Goal: Task Accomplishment & Management: Manage account settings

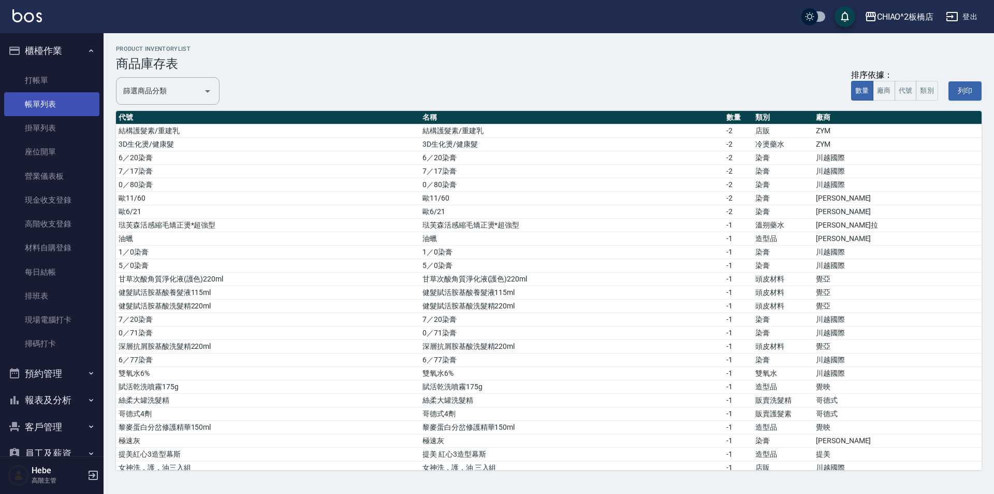
click at [61, 104] on link "帳單列表" at bounding box center [51, 104] width 95 height 24
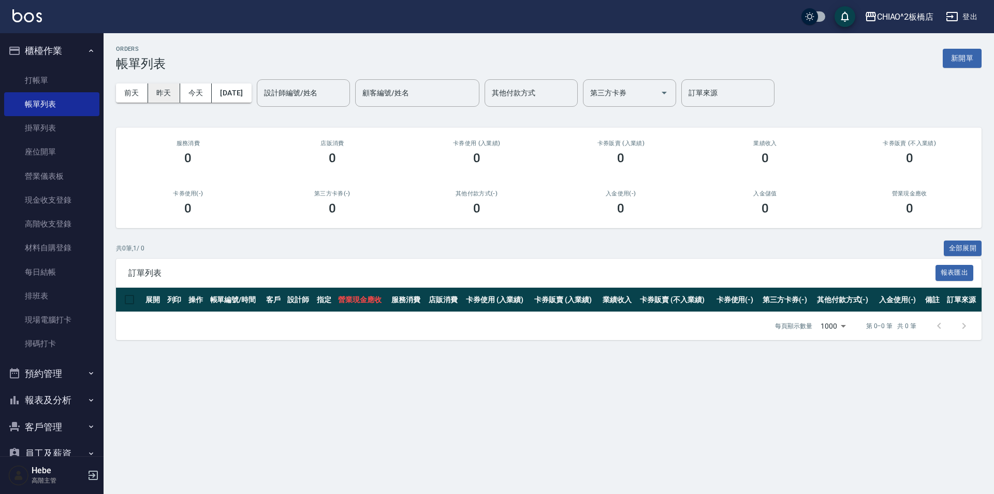
click at [165, 97] on button "昨天" at bounding box center [164, 92] width 32 height 19
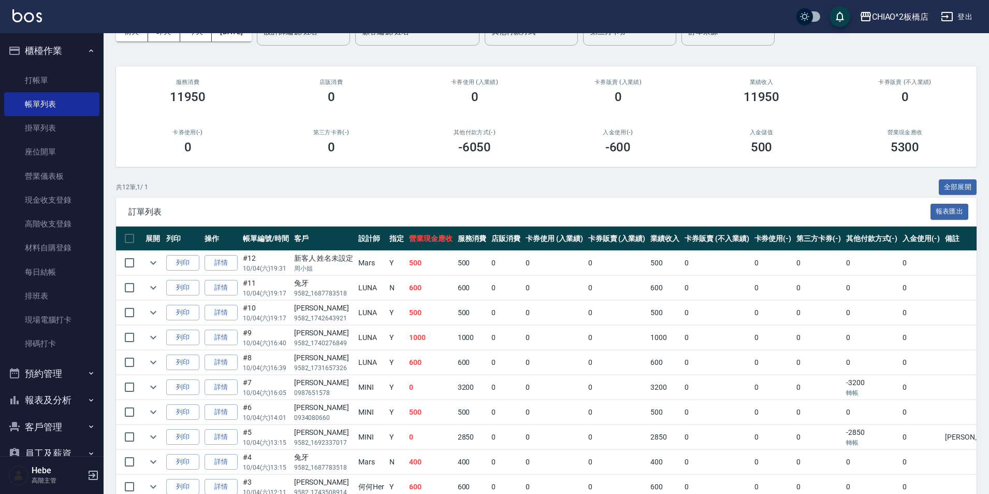
scroll to position [9, 0]
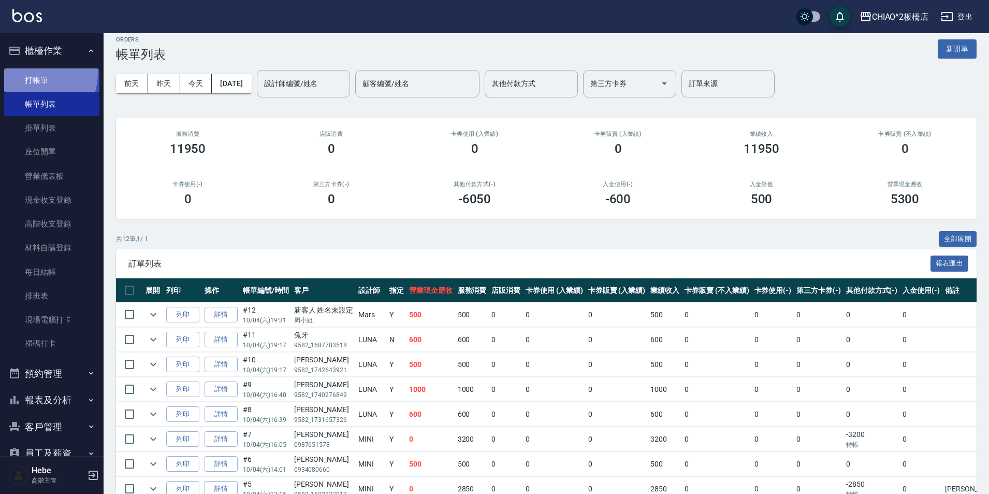
click at [34, 73] on link "打帳單" at bounding box center [51, 80] width 95 height 24
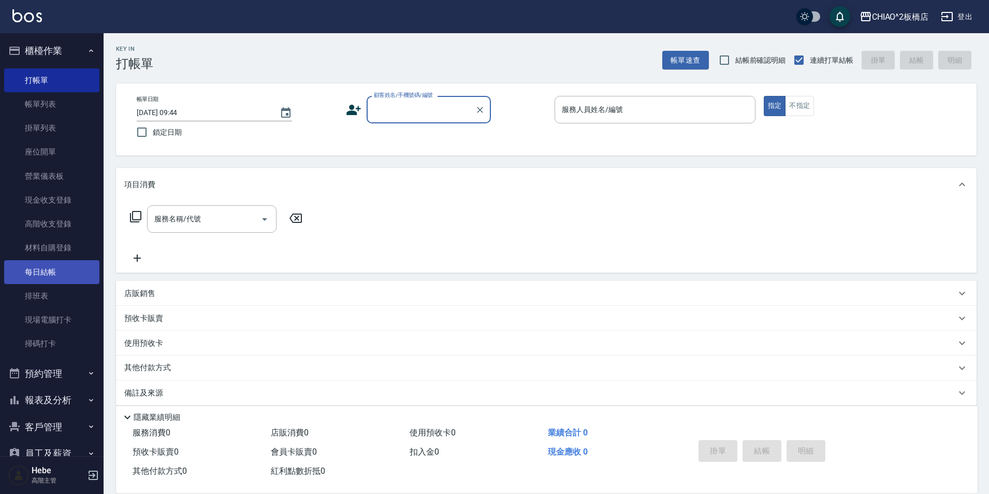
click at [80, 278] on link "每日結帳" at bounding box center [51, 272] width 95 height 24
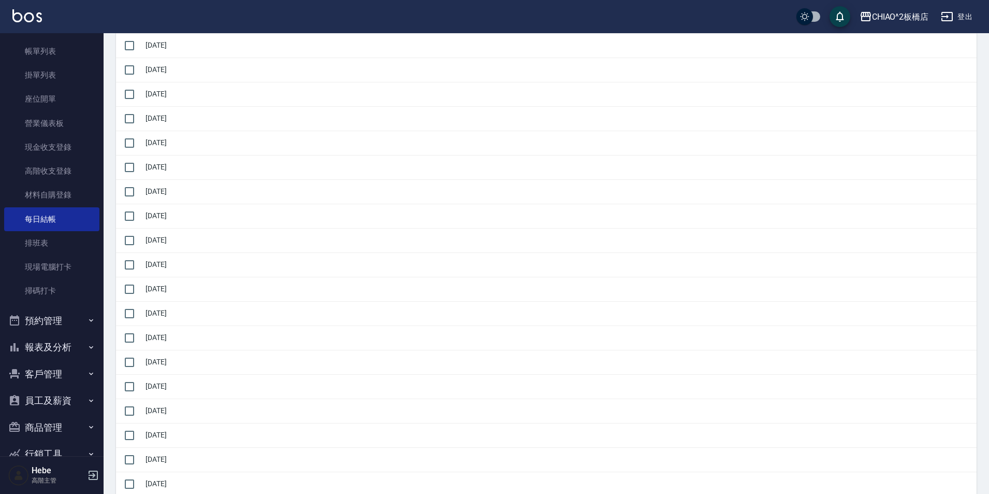
scroll to position [103, 0]
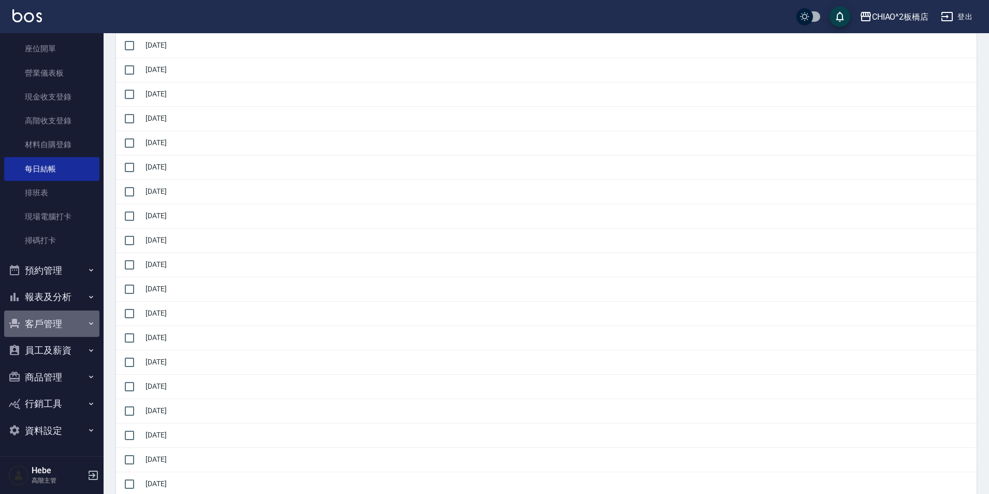
click at [52, 319] on button "客戶管理" at bounding box center [51, 323] width 95 height 27
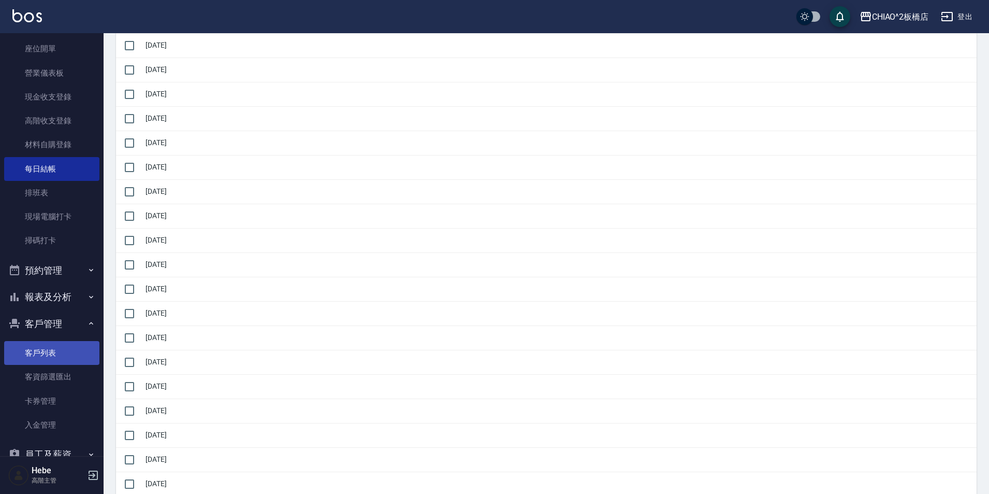
click at [53, 359] on link "客戶列表" at bounding box center [51, 353] width 95 height 24
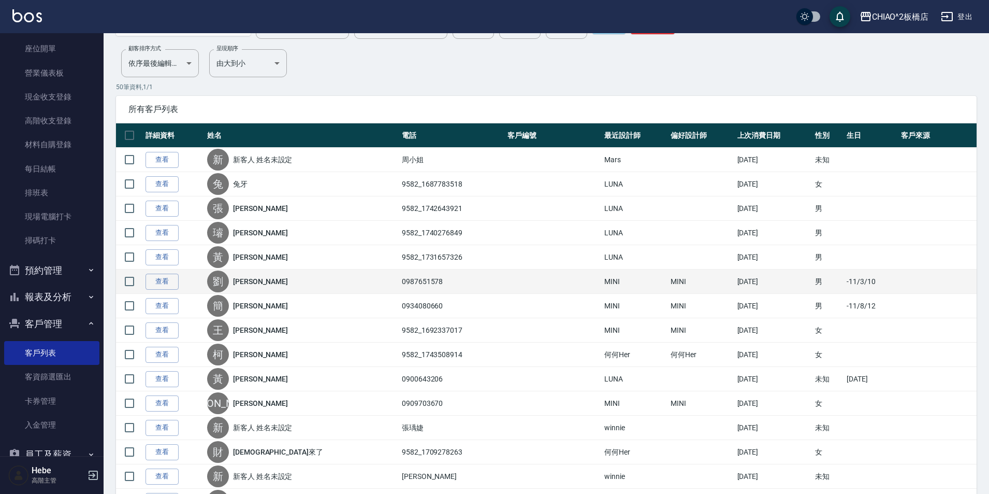
scroll to position [104, 0]
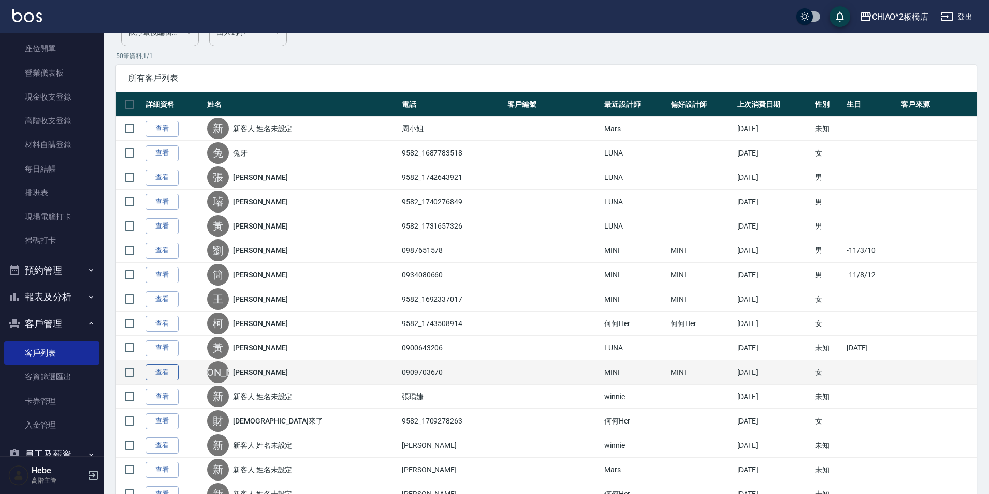
click at [153, 377] on link "查看" at bounding box center [162, 372] width 33 height 16
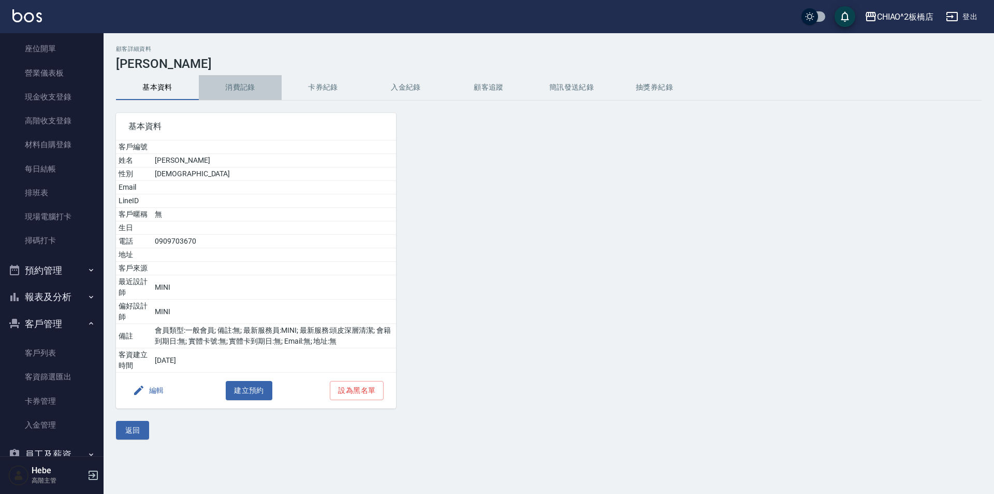
click at [239, 87] on button "消費記錄" at bounding box center [240, 87] width 83 height 25
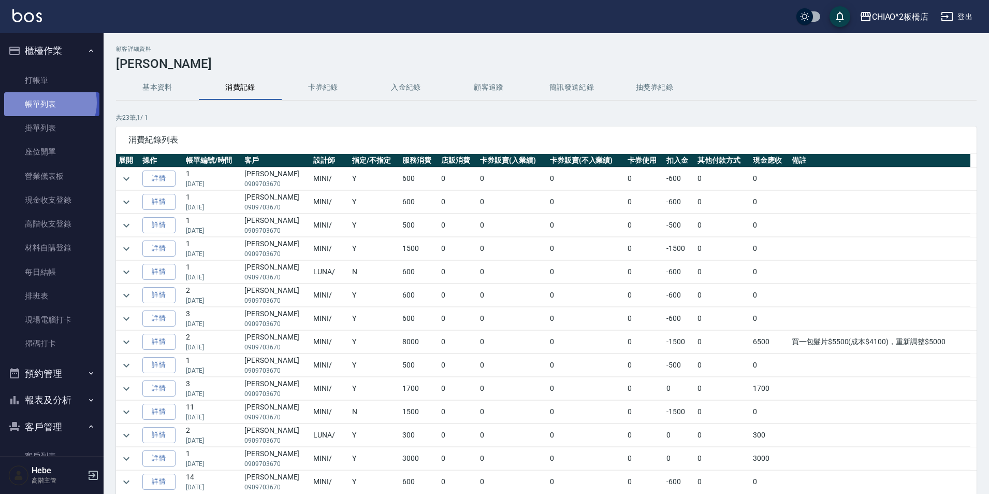
click at [49, 103] on link "帳單列表" at bounding box center [51, 104] width 95 height 24
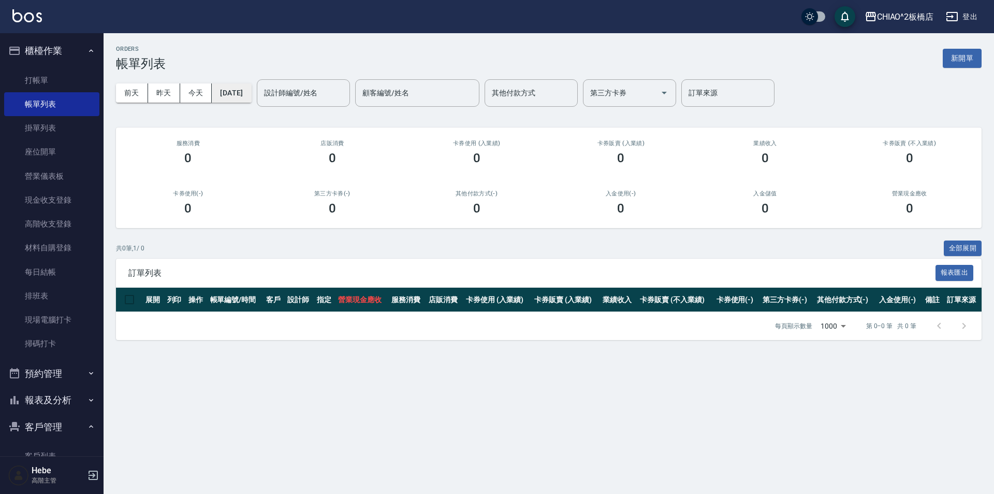
click at [230, 90] on button "[DATE]" at bounding box center [231, 92] width 39 height 19
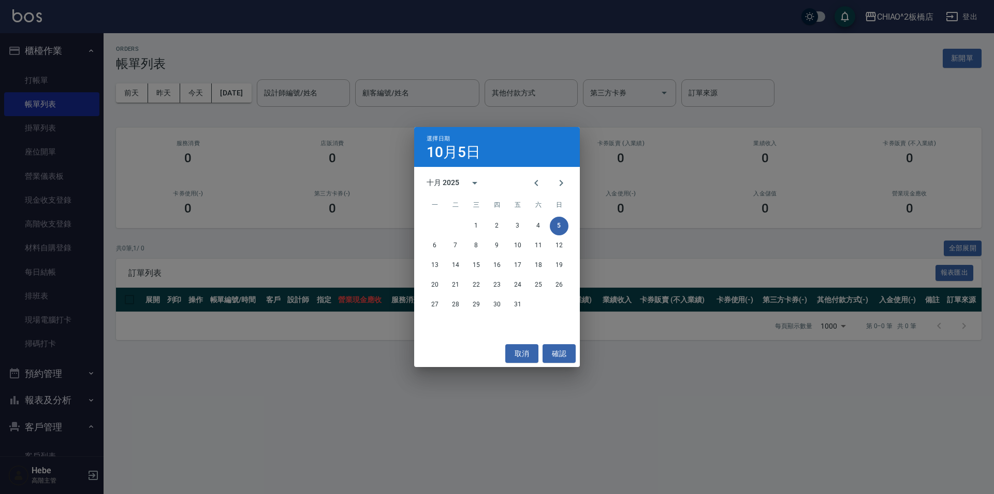
click at [443, 184] on div "十月 2025" at bounding box center [443, 182] width 33 height 11
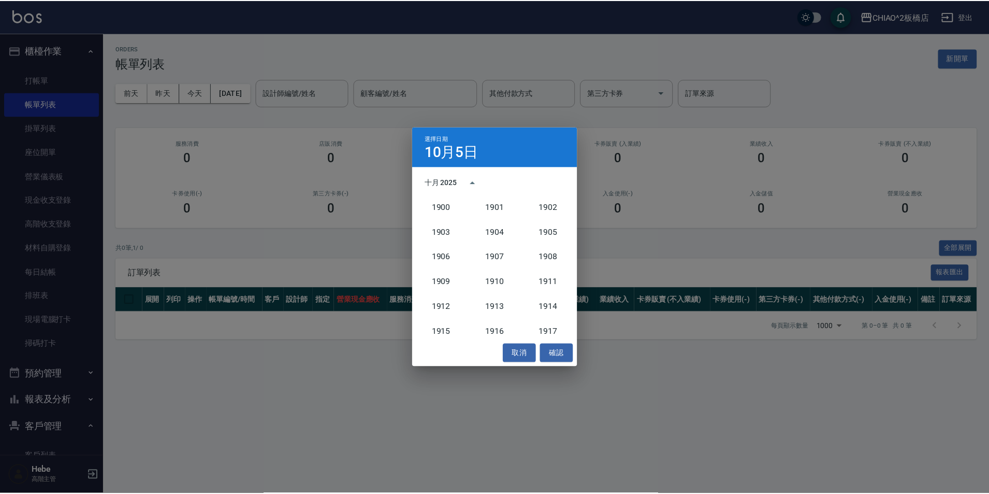
scroll to position [959, 0]
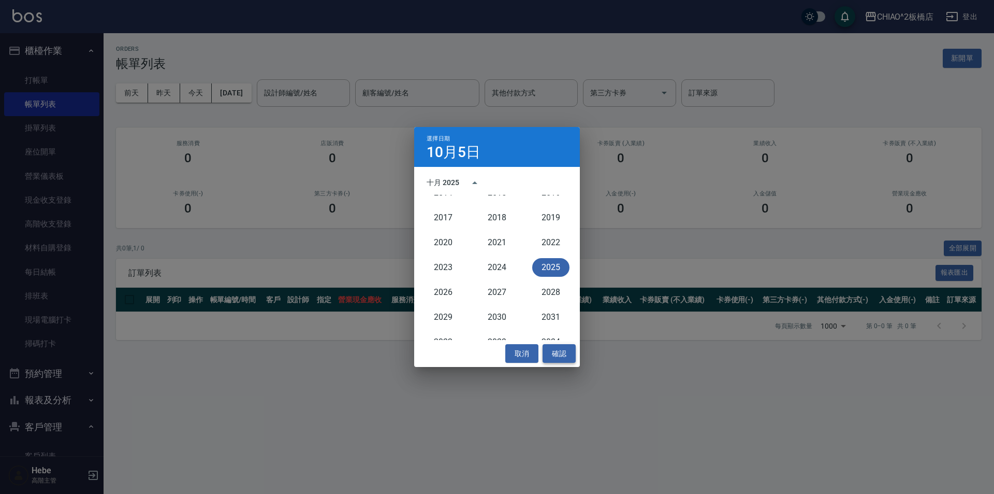
click at [563, 353] on button "確認" at bounding box center [559, 353] width 33 height 19
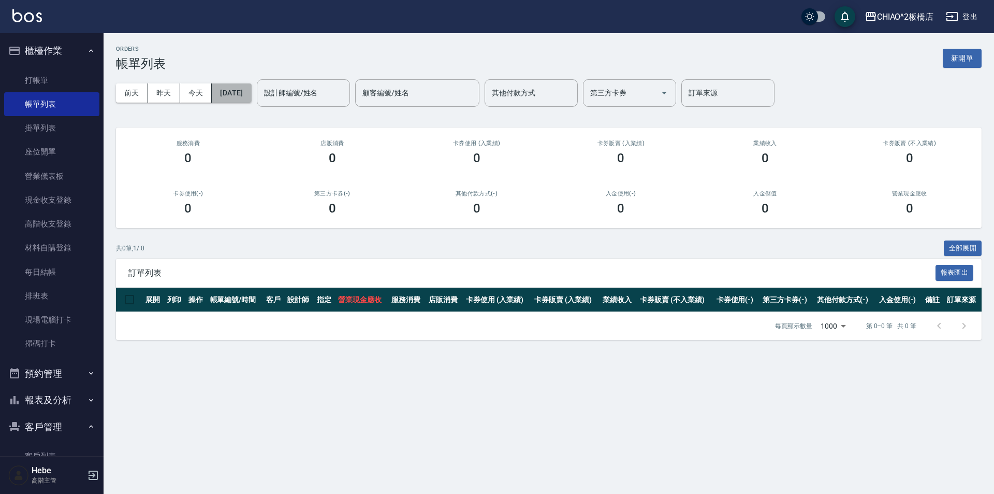
click at [251, 95] on button "[DATE]" at bounding box center [231, 92] width 39 height 19
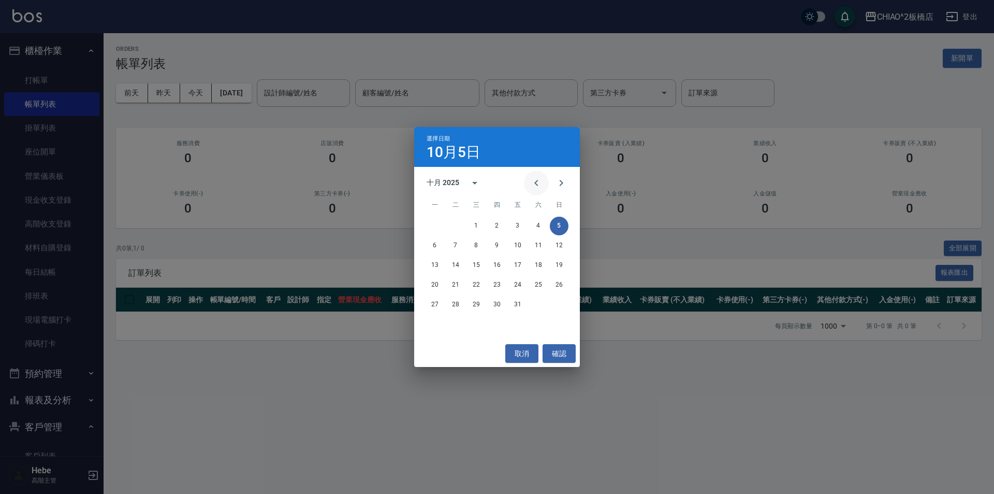
click at [538, 188] on icon "Previous month" at bounding box center [536, 183] width 12 height 12
click at [453, 228] on button "2" at bounding box center [455, 225] width 19 height 19
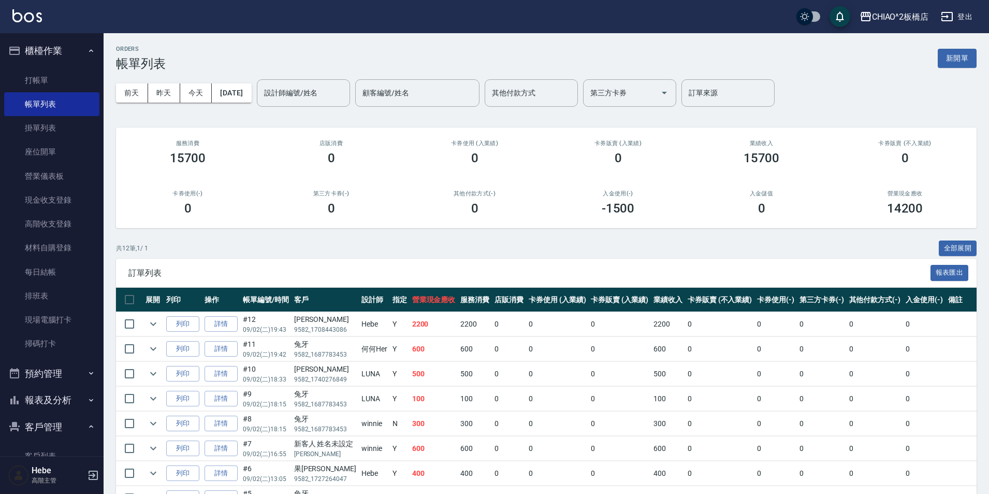
scroll to position [155, 0]
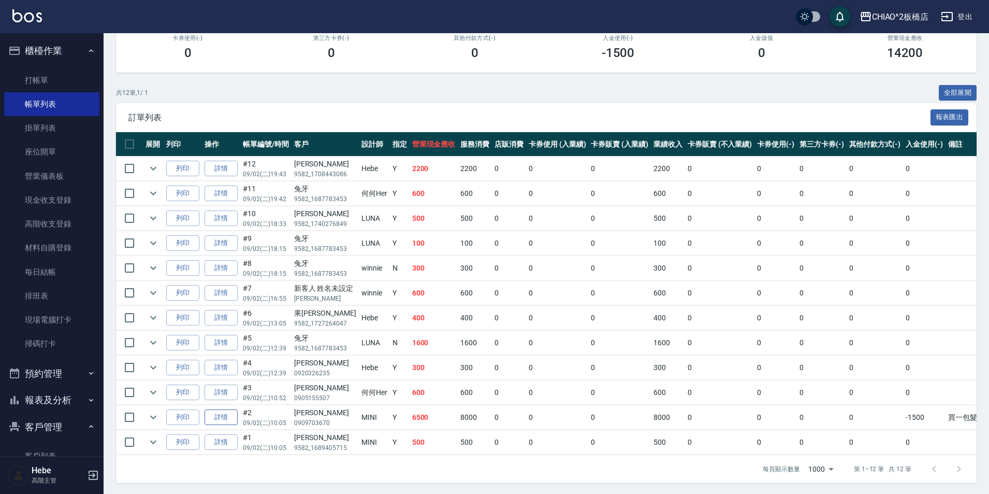
click at [220, 421] on link "詳情" at bounding box center [221, 417] width 33 height 16
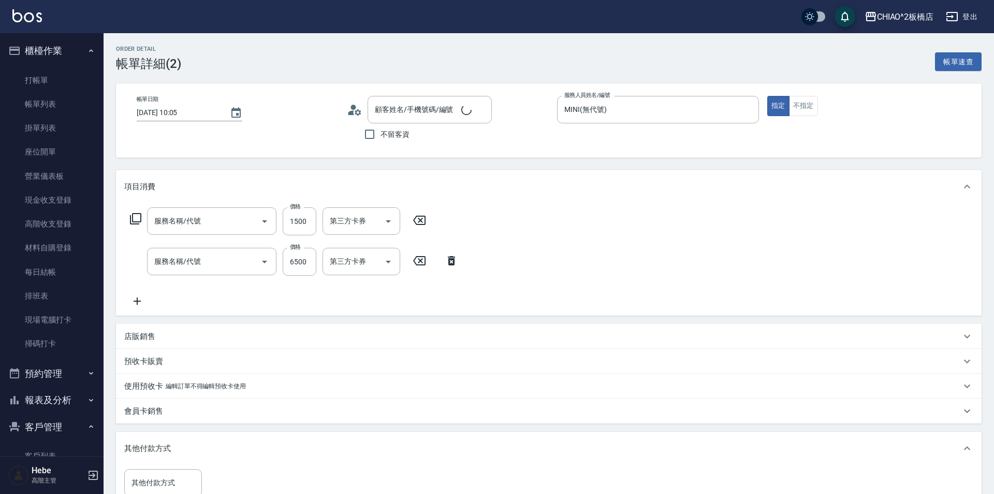
type input "[DATE] 10:05"
type input "MINI(無代號)"
type input "買一包髮片$5500(成本$4100)，重新調整$5000"
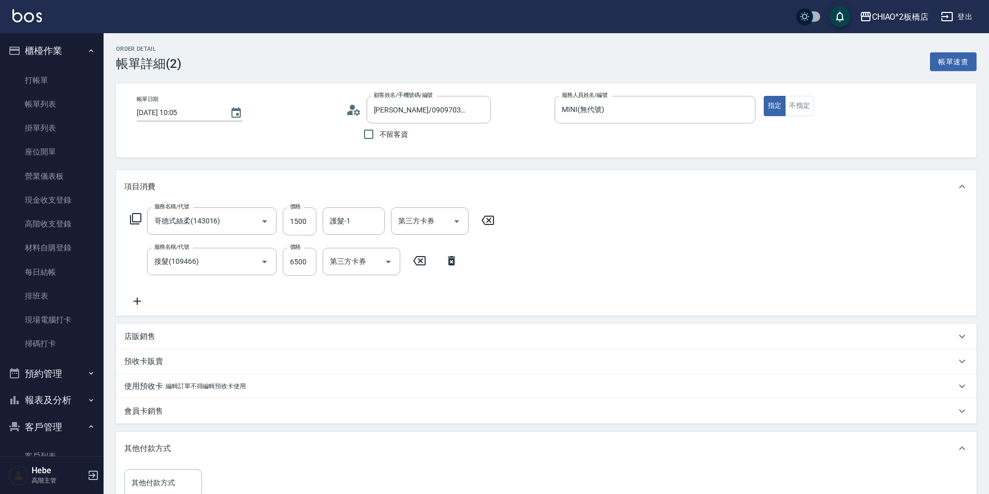
type input "[PERSON_NAME]/0909703670/null"
type input "哥德式絲柔(143016)"
type input "接髮(109466)"
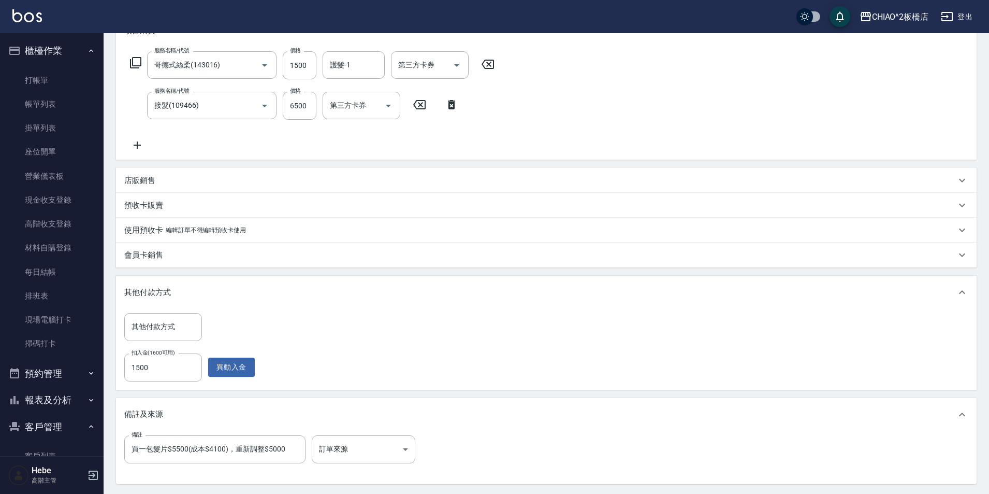
scroll to position [103, 0]
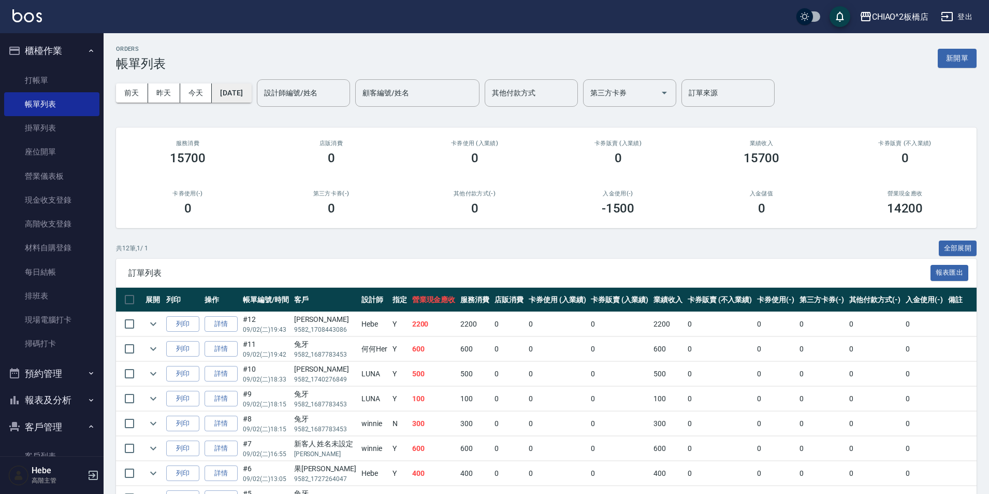
click at [240, 96] on button "[DATE]" at bounding box center [231, 92] width 39 height 19
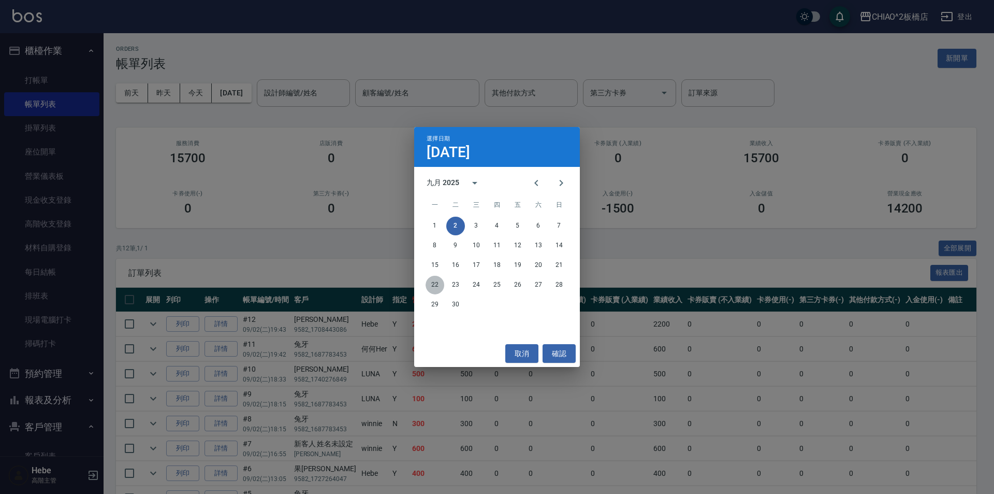
click at [435, 289] on button "22" at bounding box center [435, 285] width 19 height 19
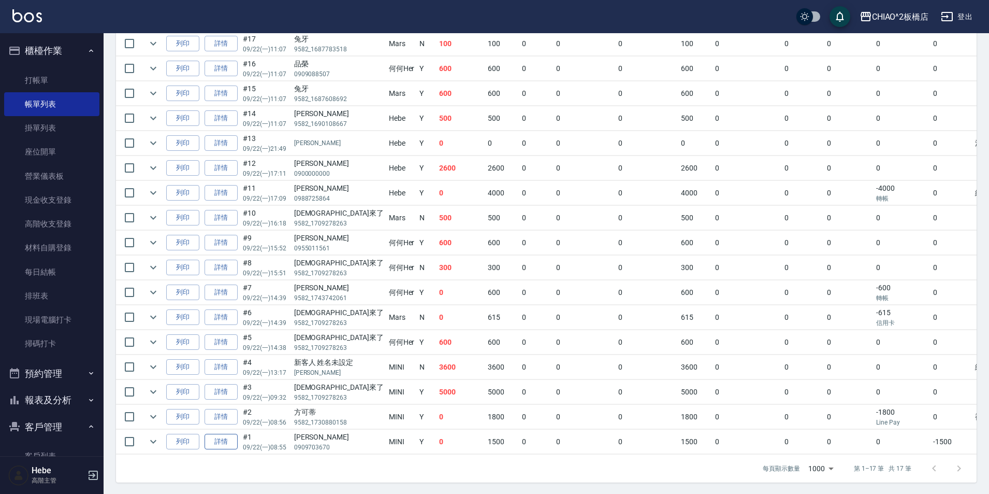
scroll to position [289, 0]
click at [123, 434] on input "checkbox" at bounding box center [130, 440] width 22 height 22
checkbox input "true"
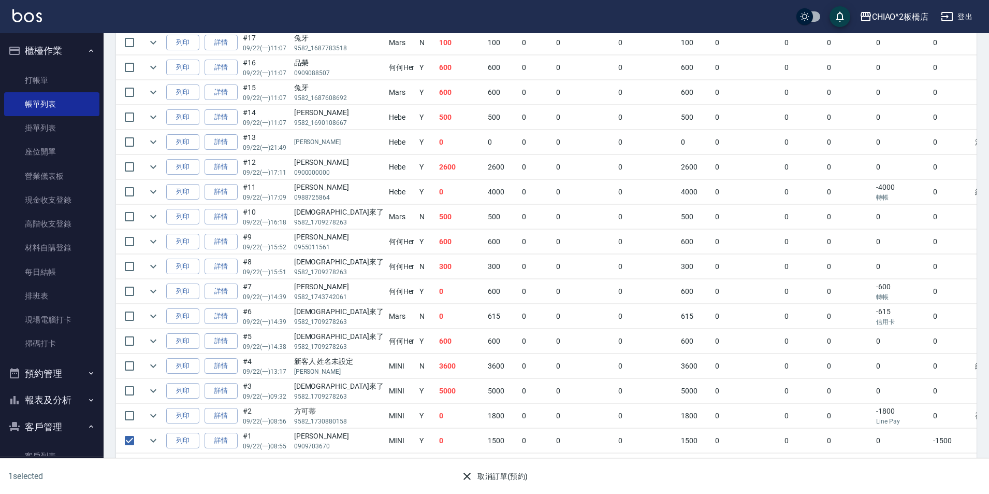
click at [503, 480] on button "取消訂單(預約)" at bounding box center [494, 476] width 75 height 19
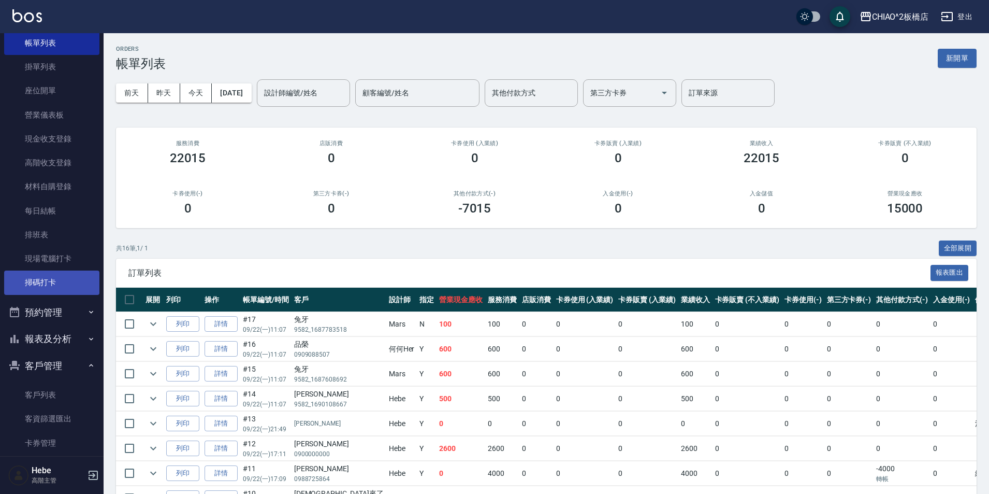
scroll to position [155, 0]
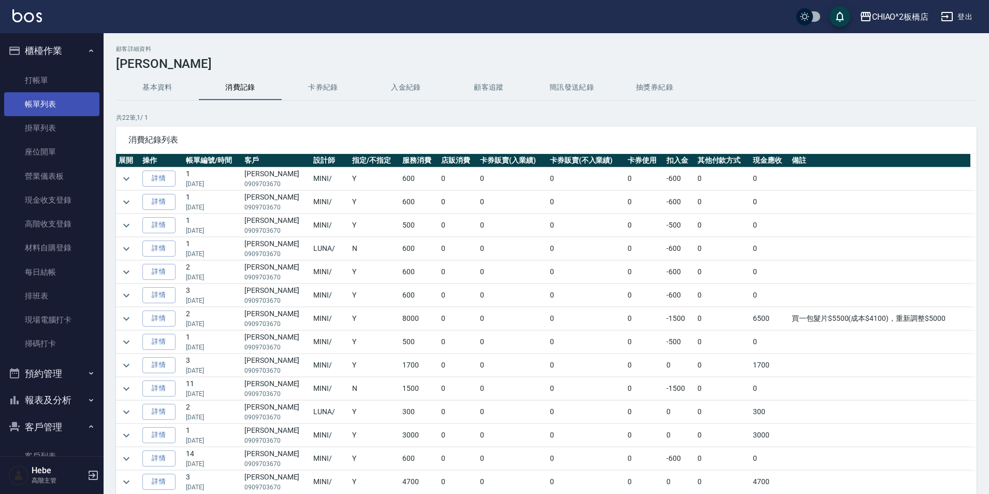
click at [64, 111] on link "帳單列表" at bounding box center [51, 104] width 95 height 24
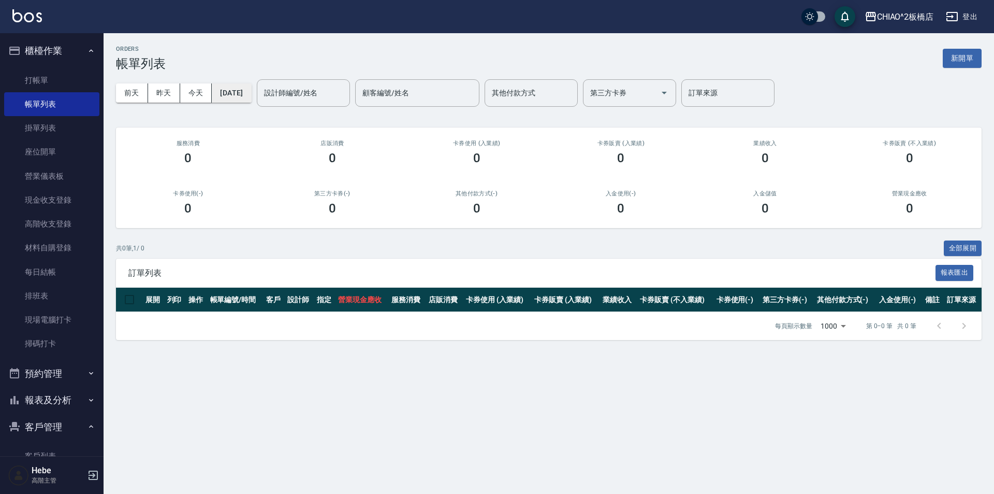
click at [239, 96] on button "[DATE]" at bounding box center [231, 92] width 39 height 19
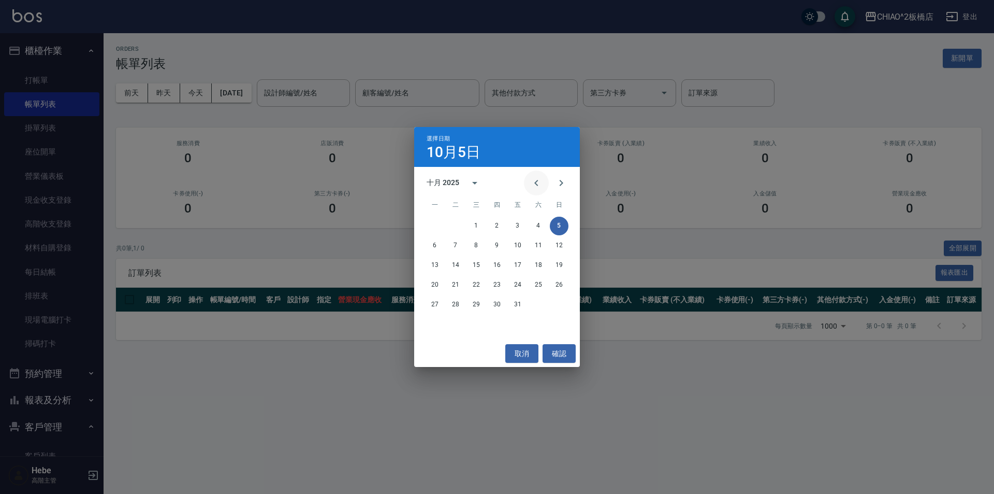
click at [529, 187] on button "Previous month" at bounding box center [536, 182] width 25 height 25
click at [555, 226] on button "7" at bounding box center [559, 225] width 19 height 19
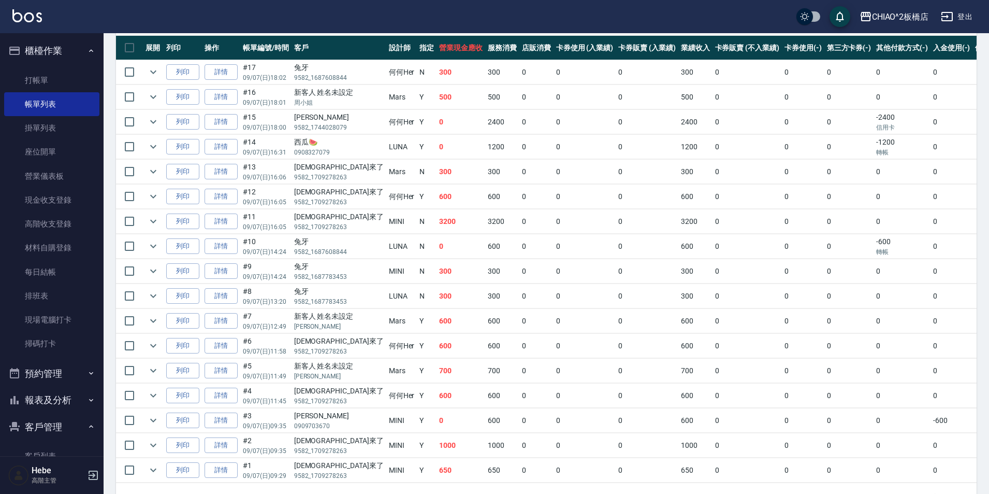
scroll to position [259, 0]
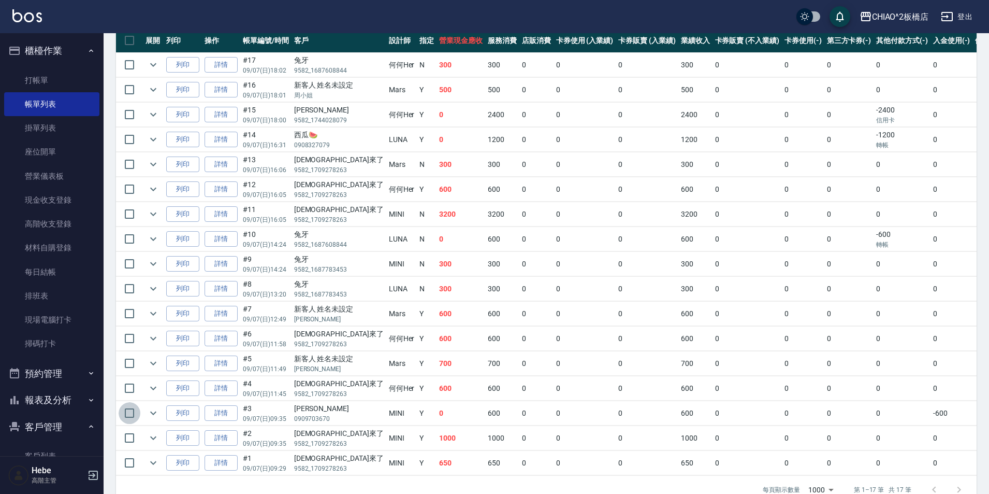
click at [129, 415] on input "checkbox" at bounding box center [130, 413] width 22 height 22
checkbox input "true"
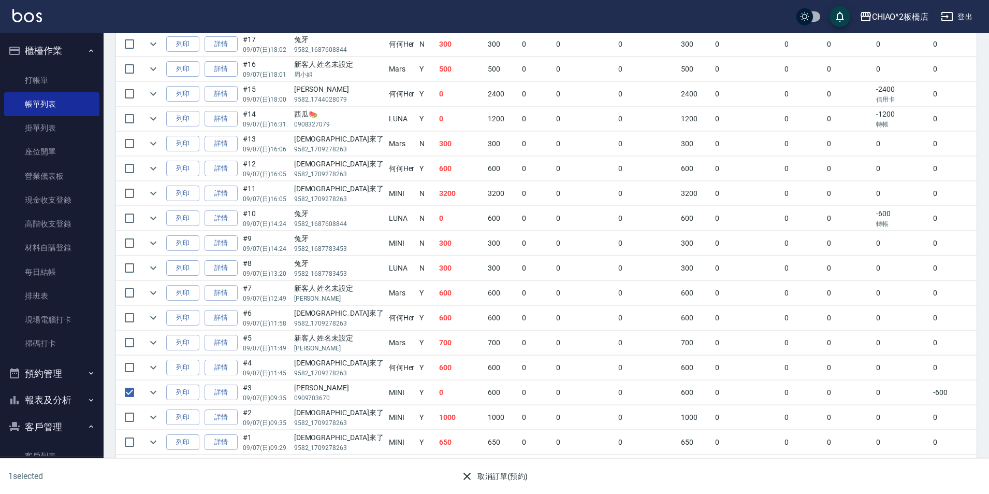
scroll to position [289, 0]
click at [502, 478] on button "取消訂單(預約)" at bounding box center [494, 476] width 75 height 19
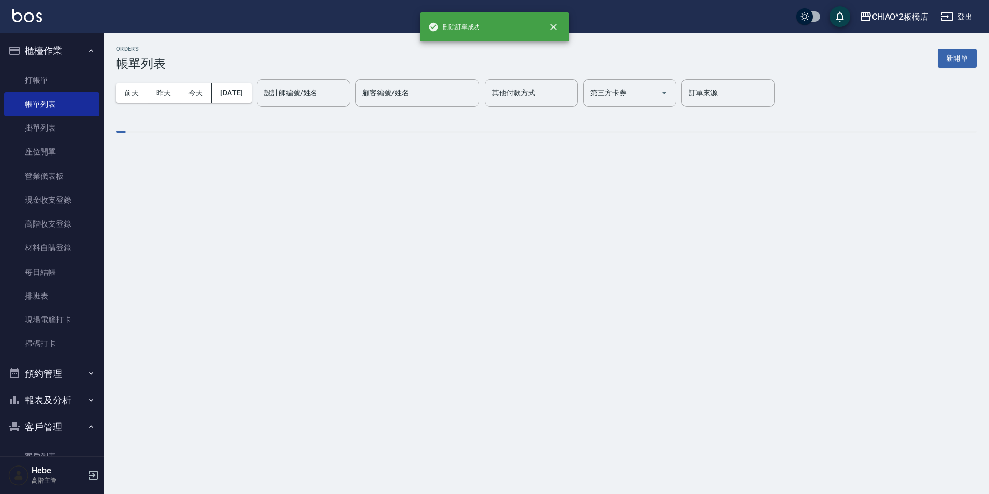
scroll to position [0, 0]
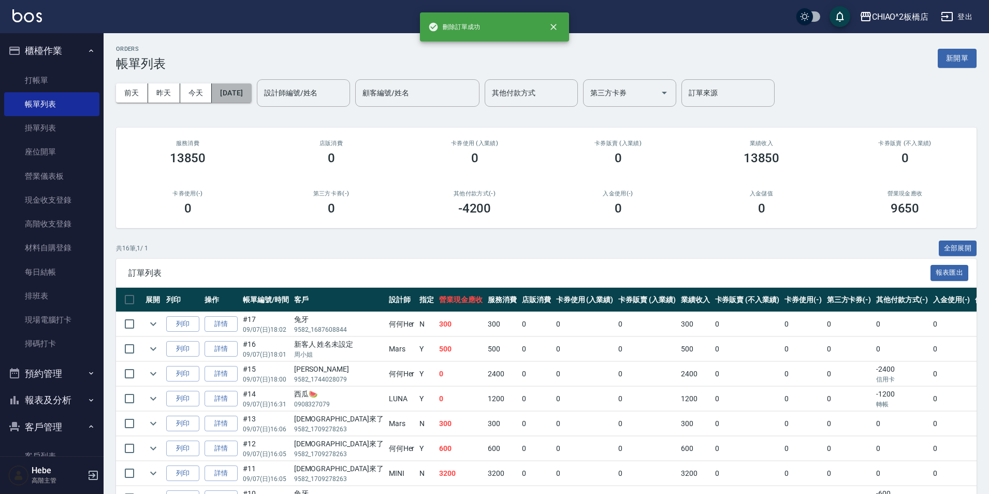
click at [251, 96] on button "[DATE]" at bounding box center [231, 92] width 39 height 19
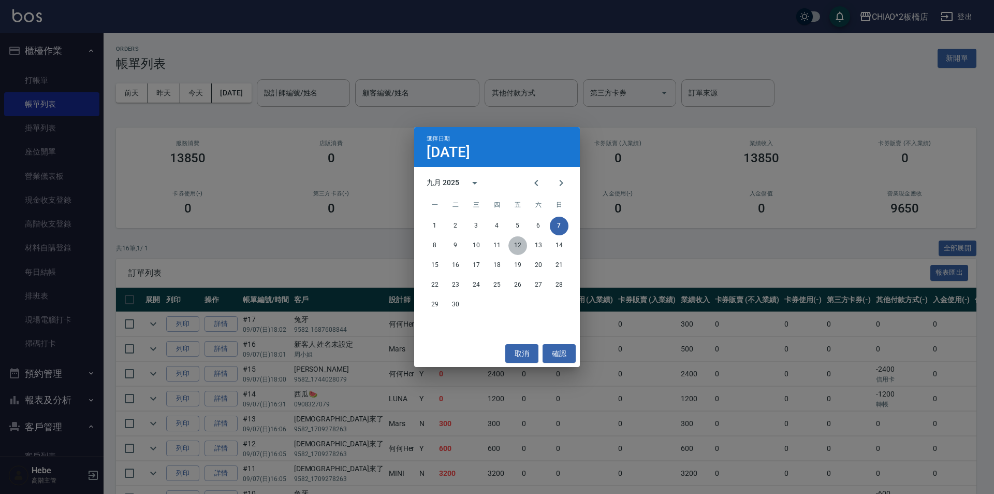
click at [519, 250] on button "12" at bounding box center [518, 245] width 19 height 19
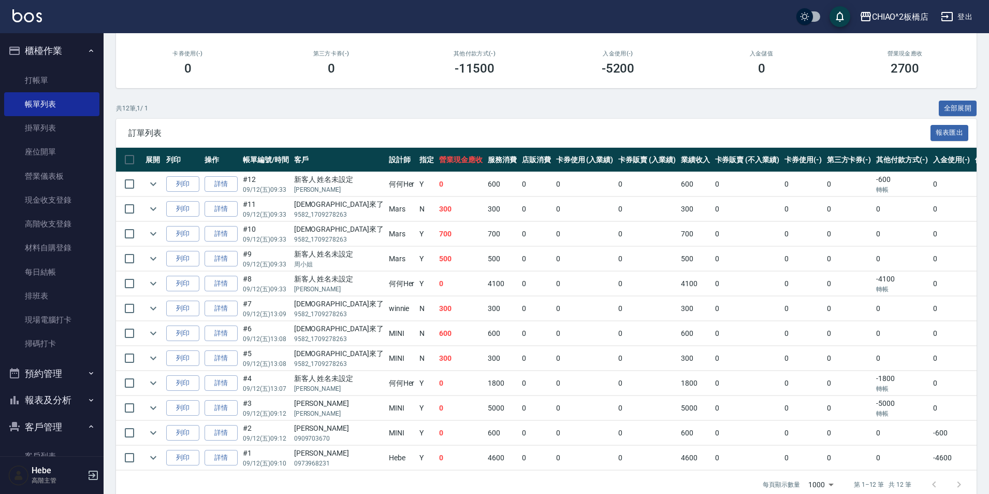
scroll to position [165, 0]
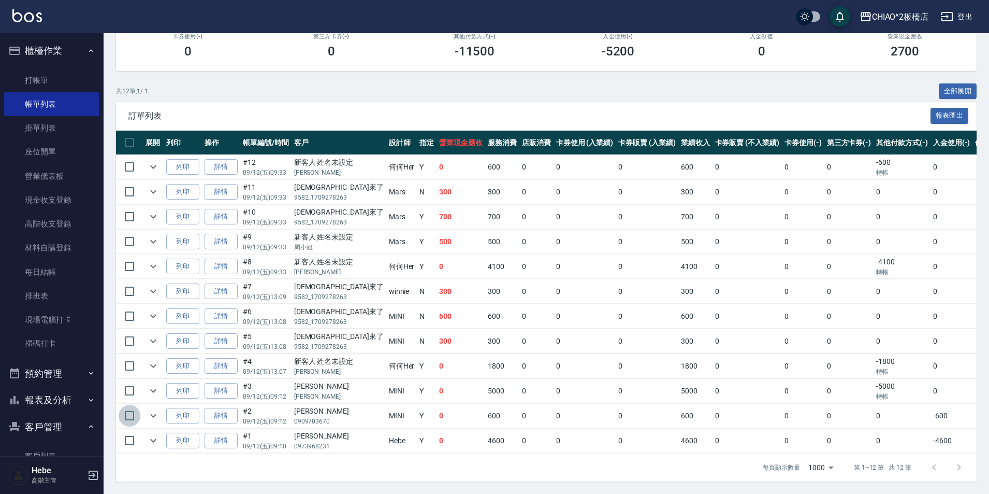
click at [129, 412] on input "checkbox" at bounding box center [130, 415] width 22 height 22
checkbox input "true"
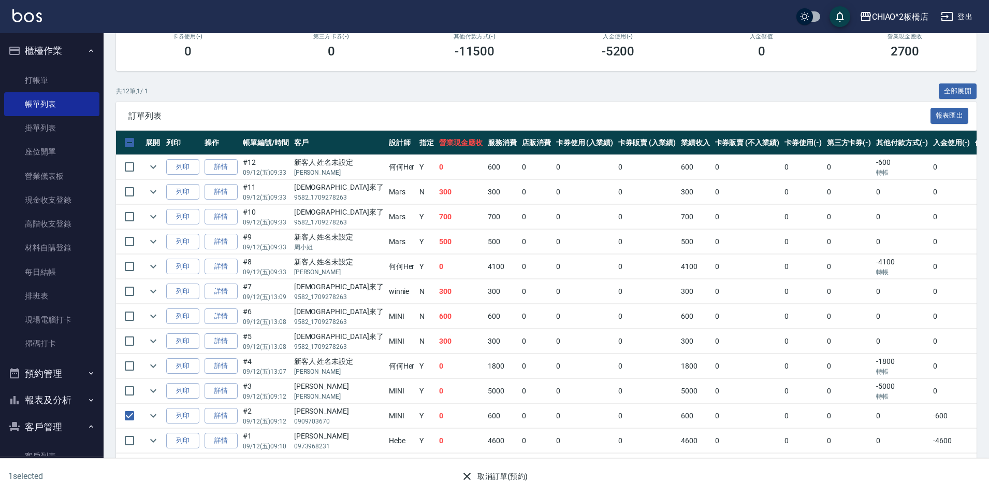
click at [466, 473] on icon "button" at bounding box center [467, 476] width 12 height 12
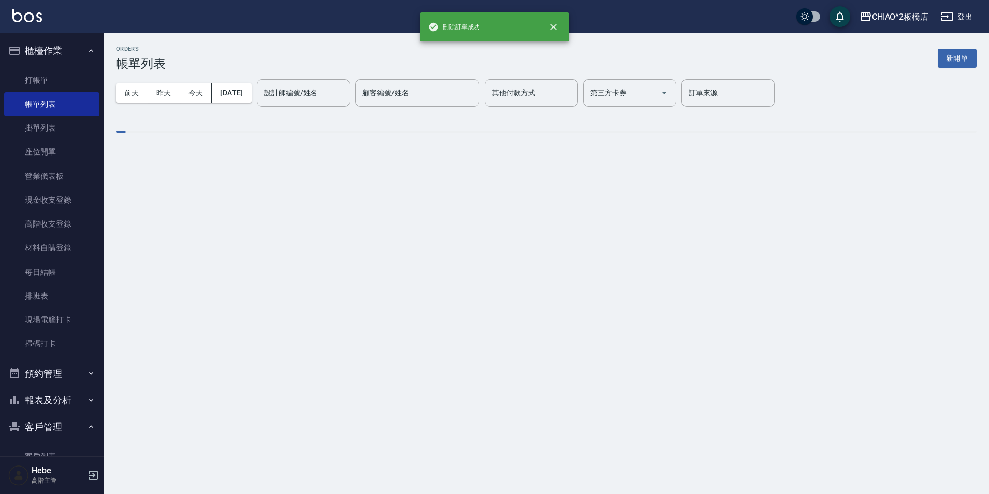
scroll to position [0, 0]
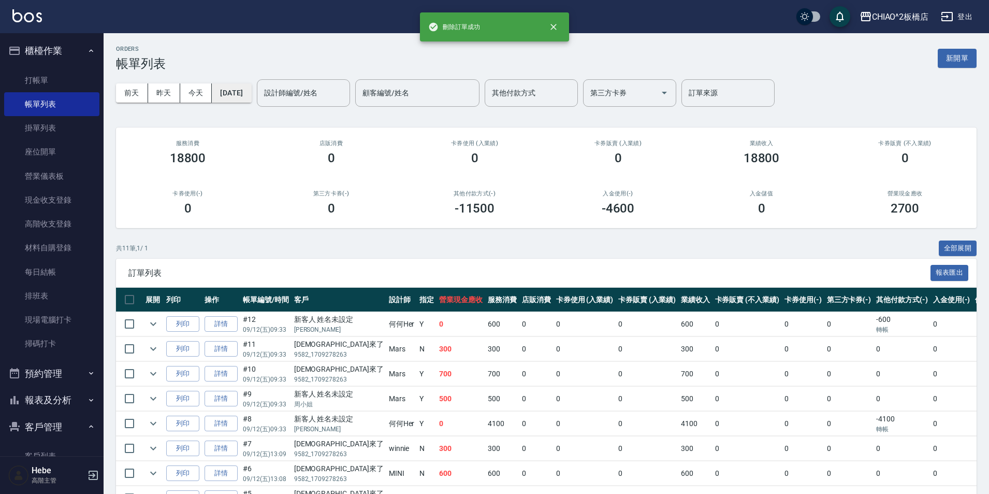
click at [237, 100] on button "[DATE]" at bounding box center [231, 92] width 39 height 19
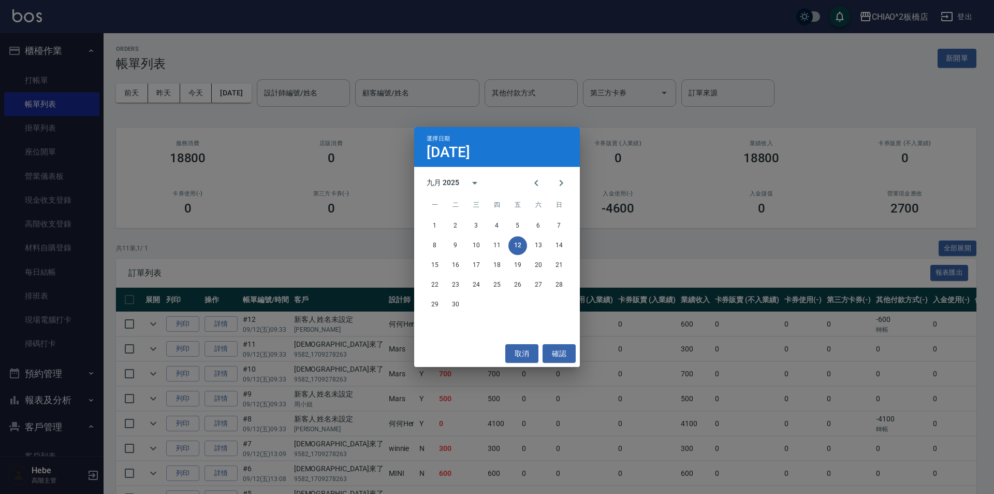
click at [510, 272] on div "15 16 17 18 19 20 21" at bounding box center [497, 265] width 166 height 19
click at [514, 270] on button "19" at bounding box center [518, 265] width 19 height 19
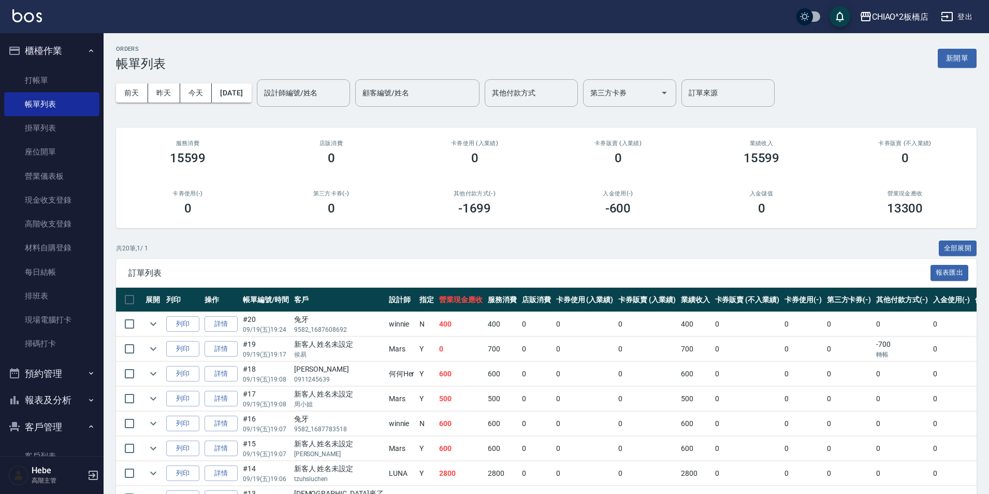
scroll to position [364, 0]
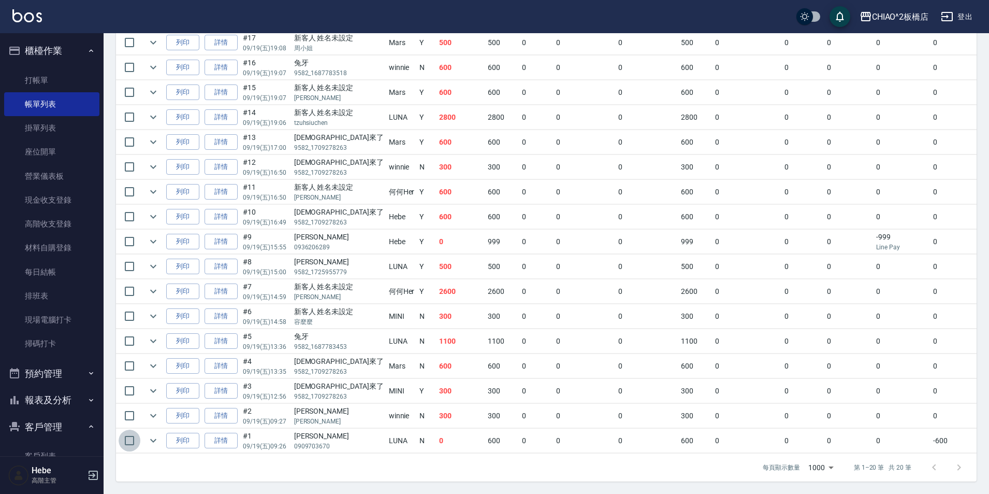
click at [125, 431] on input "checkbox" at bounding box center [130, 440] width 22 height 22
checkbox input "true"
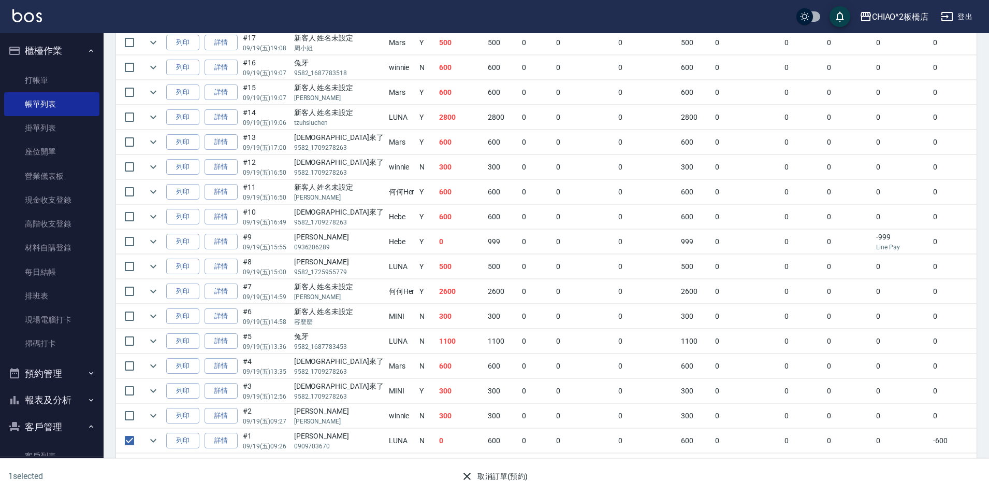
click at [488, 481] on button "取消訂單(預約)" at bounding box center [494, 476] width 75 height 19
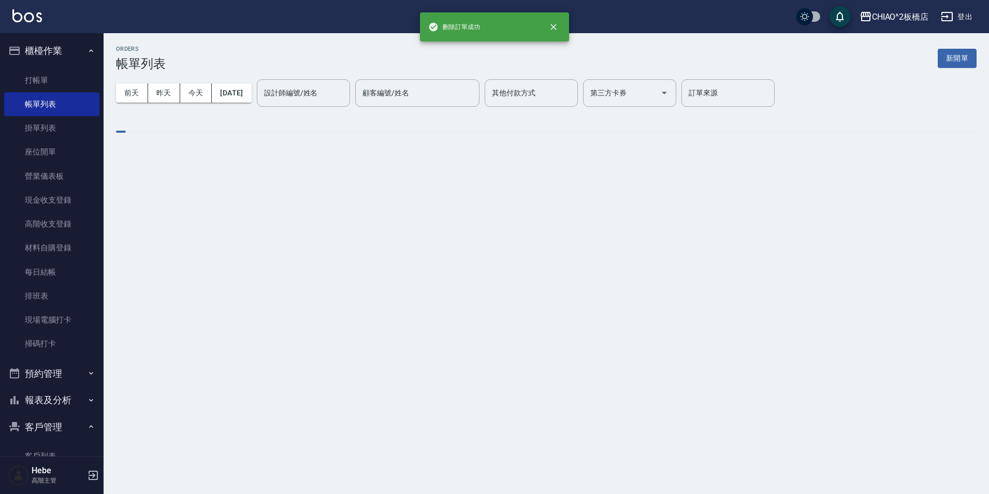
scroll to position [0, 0]
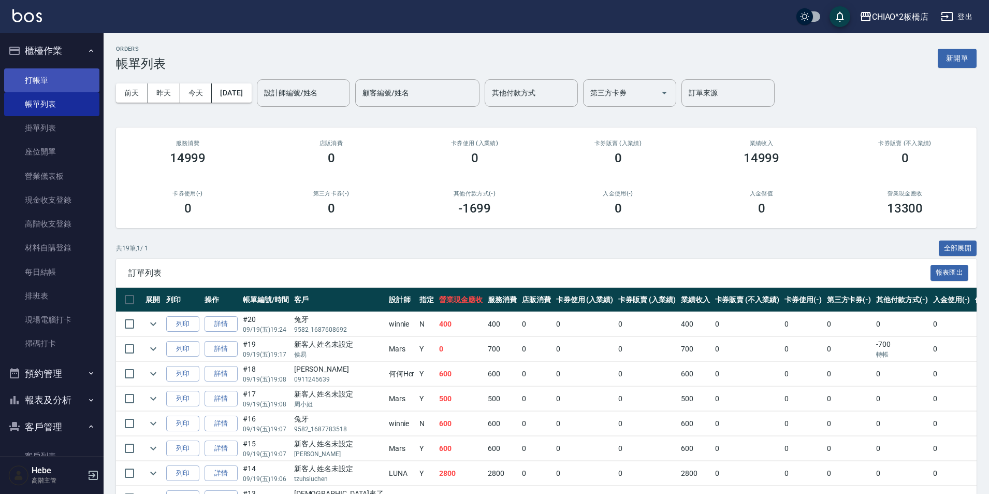
click at [34, 91] on link "打帳單" at bounding box center [51, 80] width 95 height 24
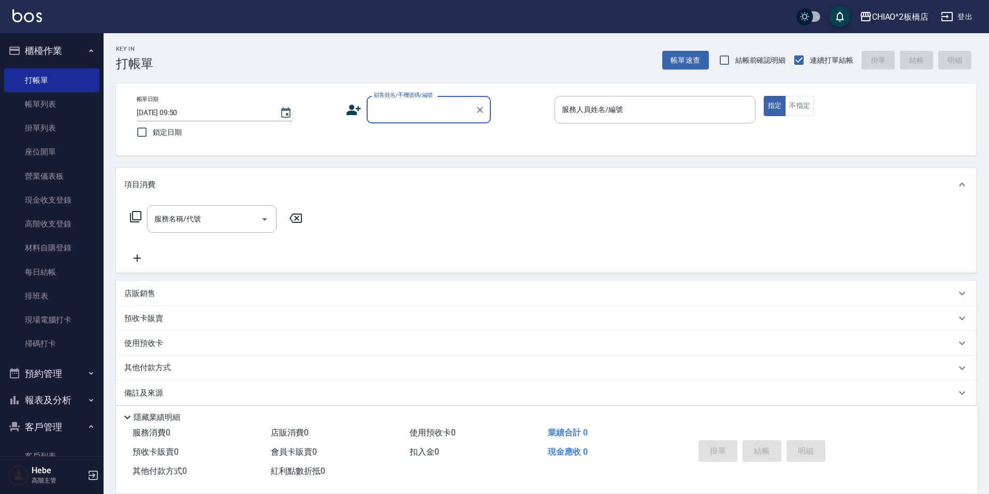
click at [87, 47] on icon "button" at bounding box center [91, 51] width 8 height 8
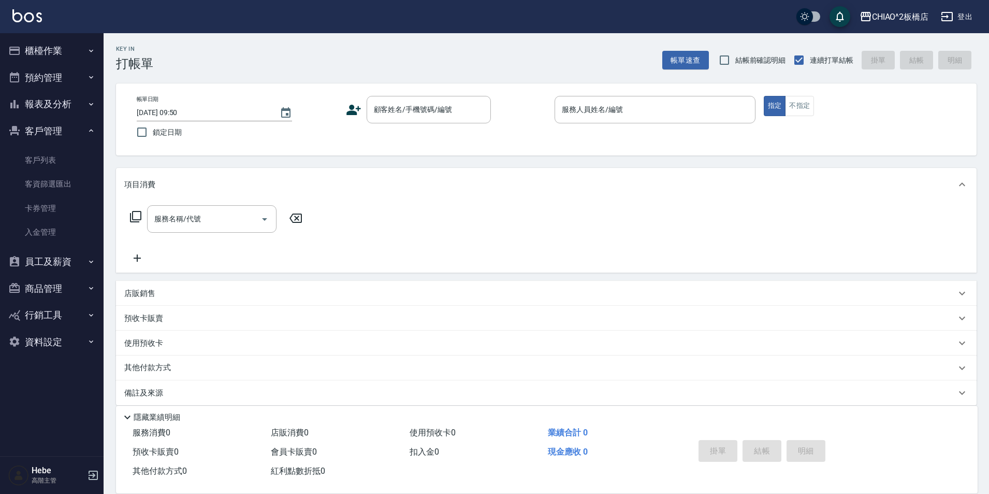
click at [92, 135] on icon "button" at bounding box center [91, 130] width 8 height 8
click at [86, 45] on button "櫃檯作業" at bounding box center [51, 50] width 95 height 27
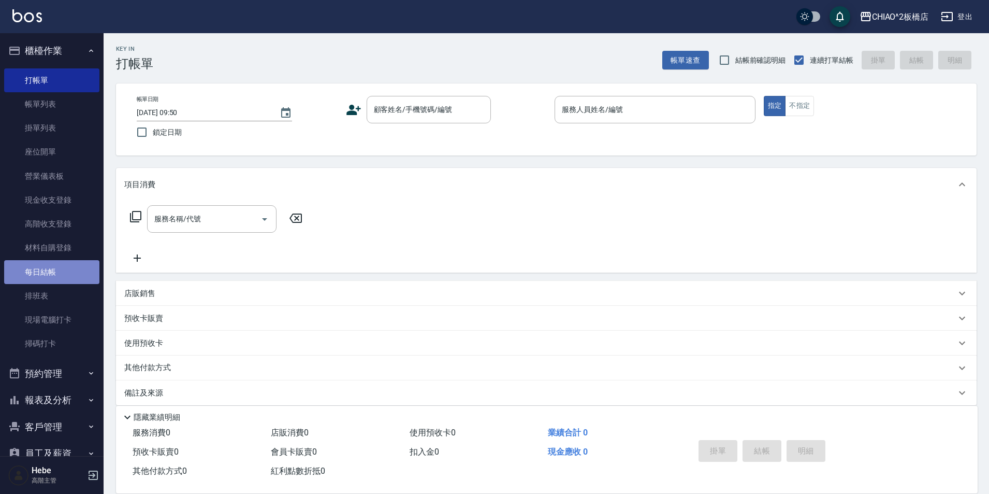
click at [65, 269] on link "每日結帳" at bounding box center [51, 272] width 95 height 24
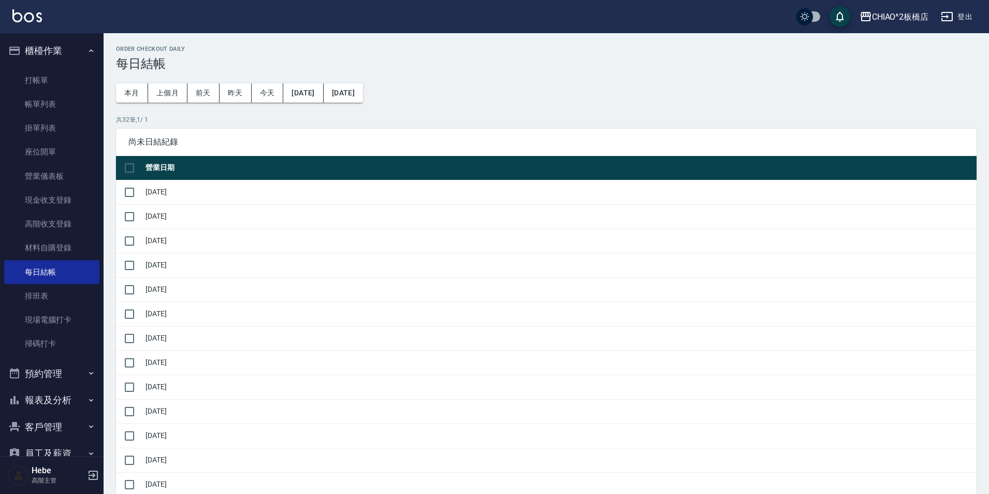
click at [128, 168] on input "checkbox" at bounding box center [130, 168] width 22 height 22
checkbox input "true"
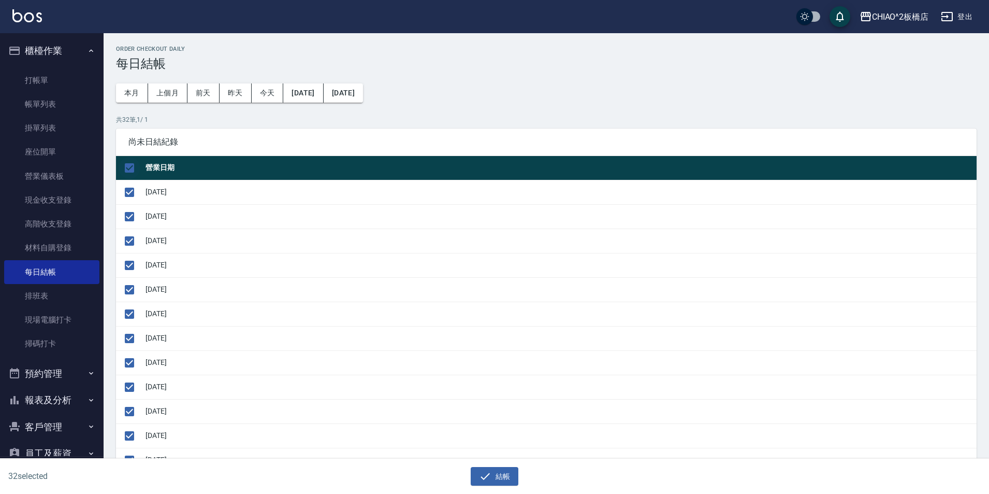
checkbox input "true"
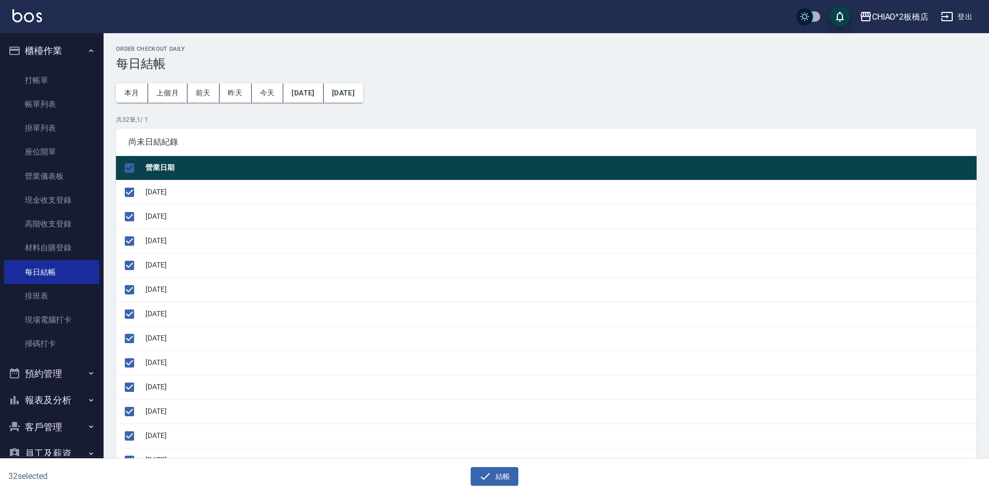
checkbox input "true"
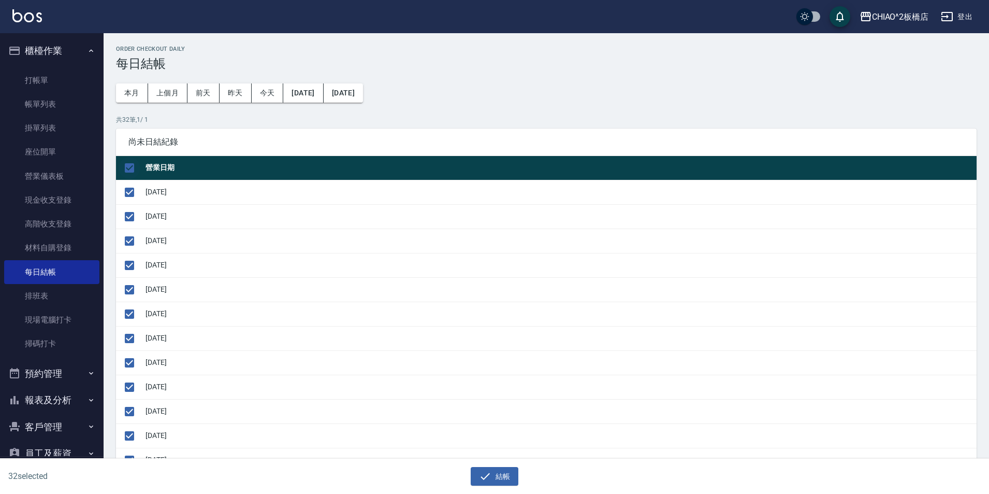
checkbox input "true"
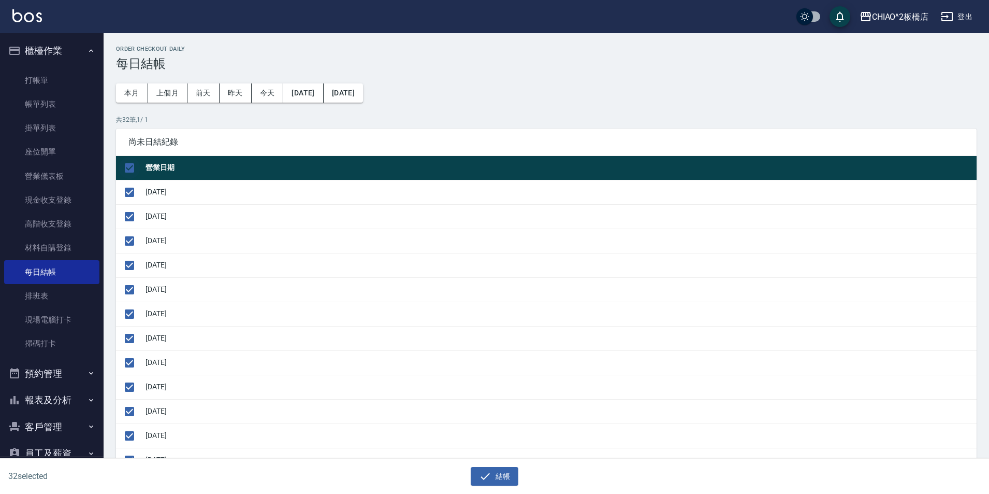
checkbox input "true"
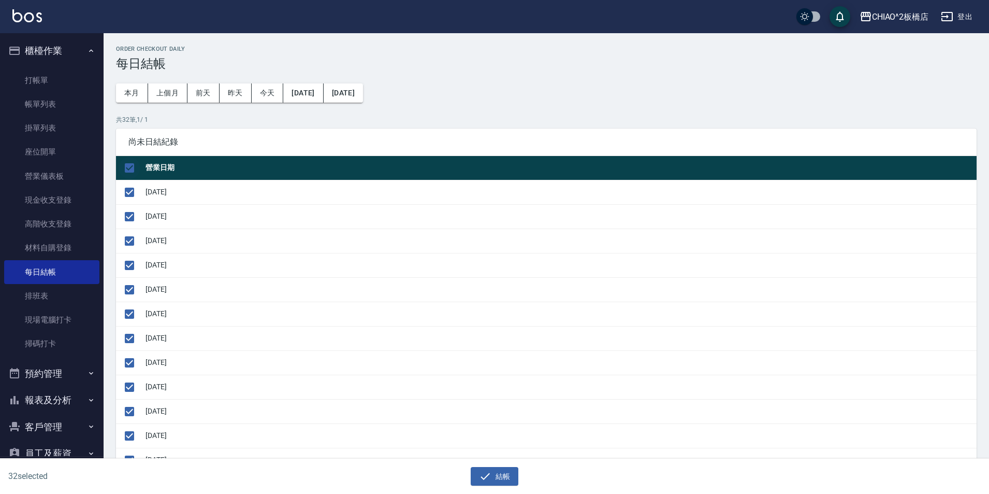
checkbox input "true"
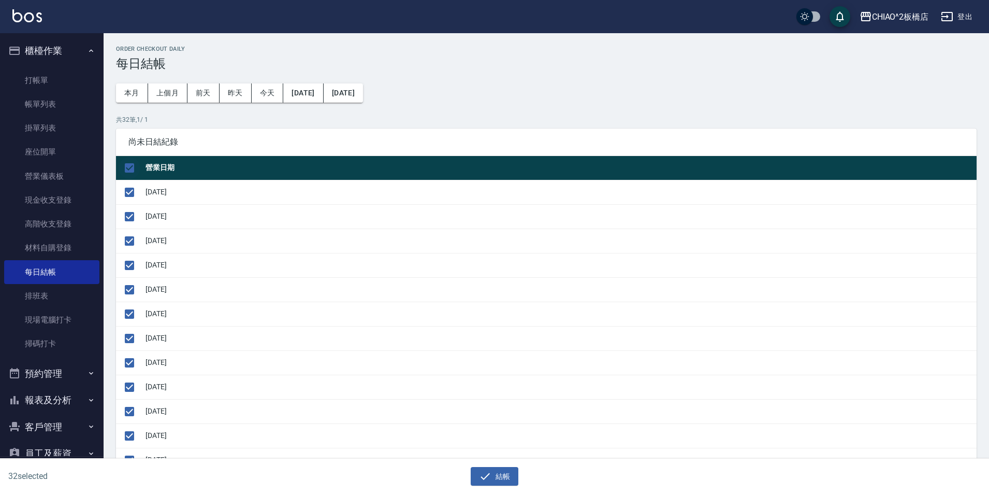
checkbox input "true"
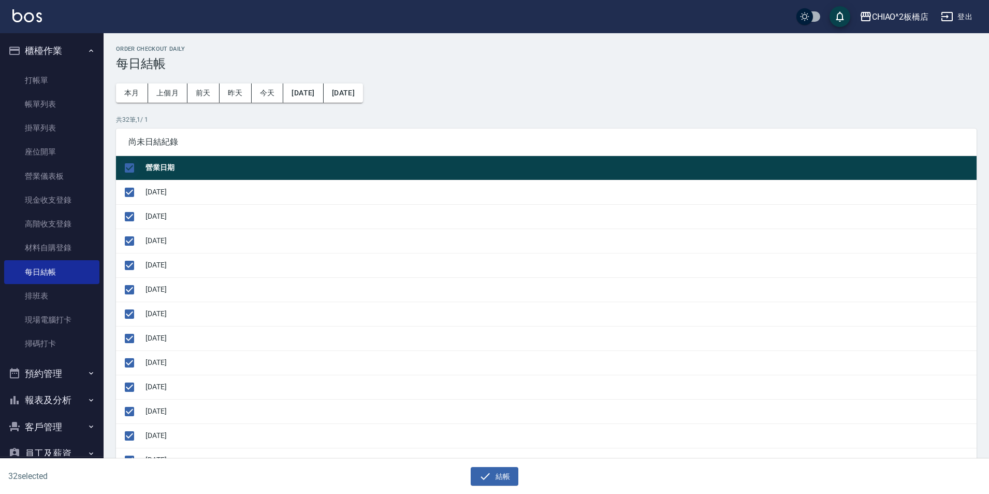
checkbox input "true"
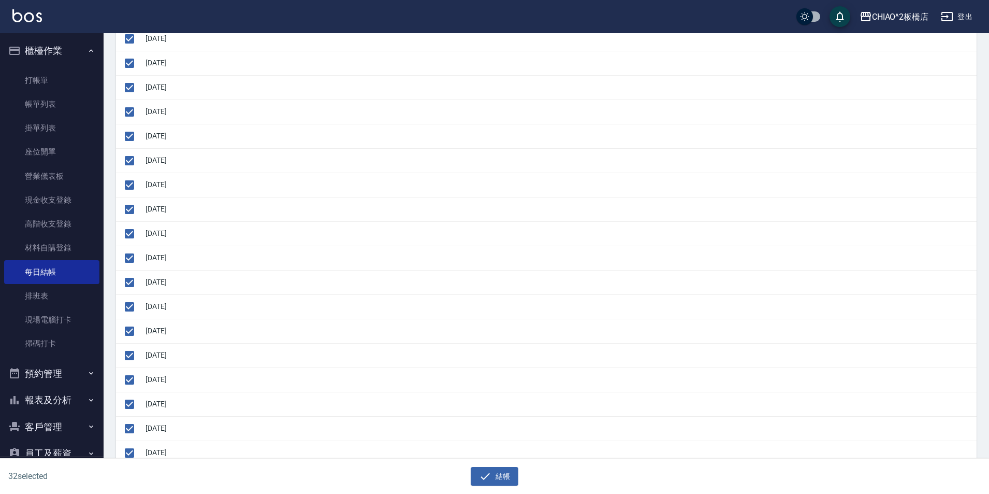
scroll to position [518, 0]
click at [133, 432] on input "checkbox" at bounding box center [130, 429] width 22 height 22
checkbox input "false"
click at [127, 411] on input "checkbox" at bounding box center [130, 405] width 22 height 22
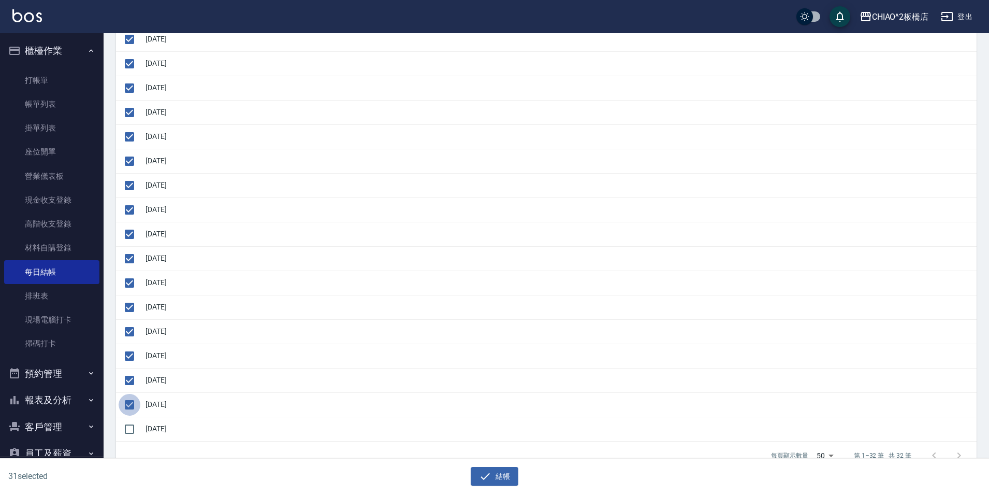
checkbox input "false"
click at [129, 379] on input "checkbox" at bounding box center [130, 380] width 22 height 22
checkbox input "false"
click at [133, 356] on input "checkbox" at bounding box center [130, 356] width 22 height 22
checkbox input "false"
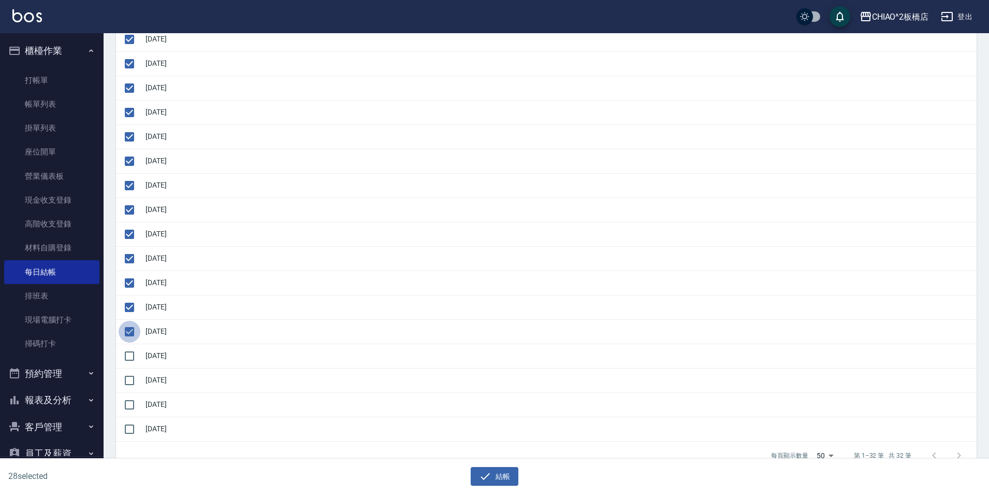
click at [132, 327] on input "checkbox" at bounding box center [130, 332] width 22 height 22
checkbox input "false"
click at [483, 480] on icon "button" at bounding box center [485, 476] width 12 height 12
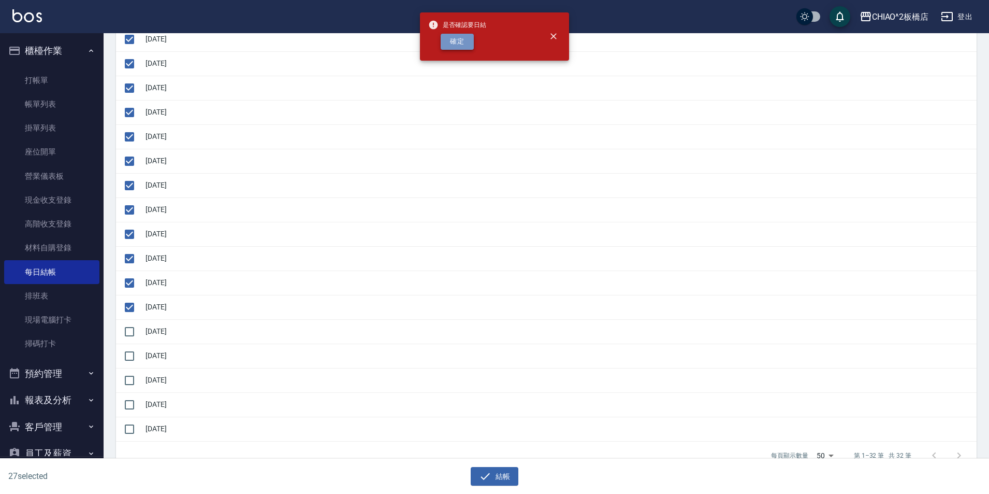
click at [456, 48] on button "確定" at bounding box center [457, 42] width 33 height 16
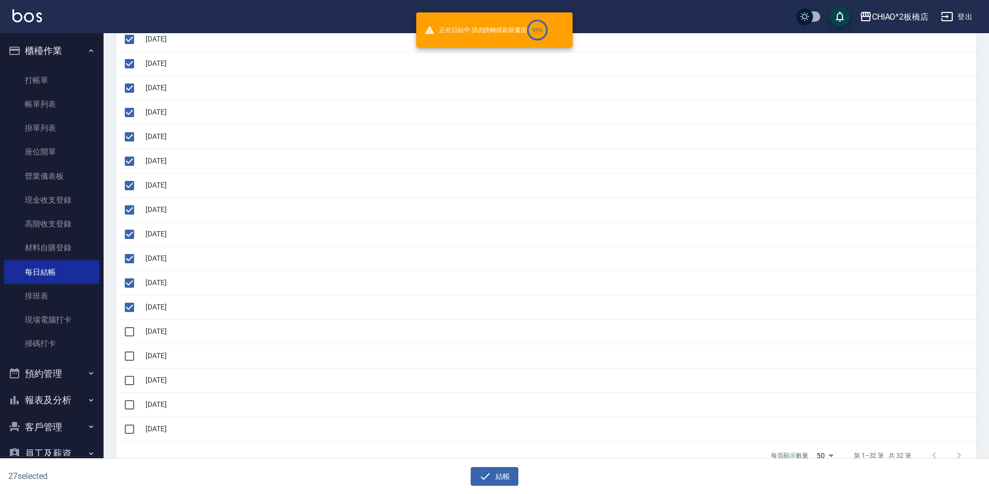
checkbox input "false"
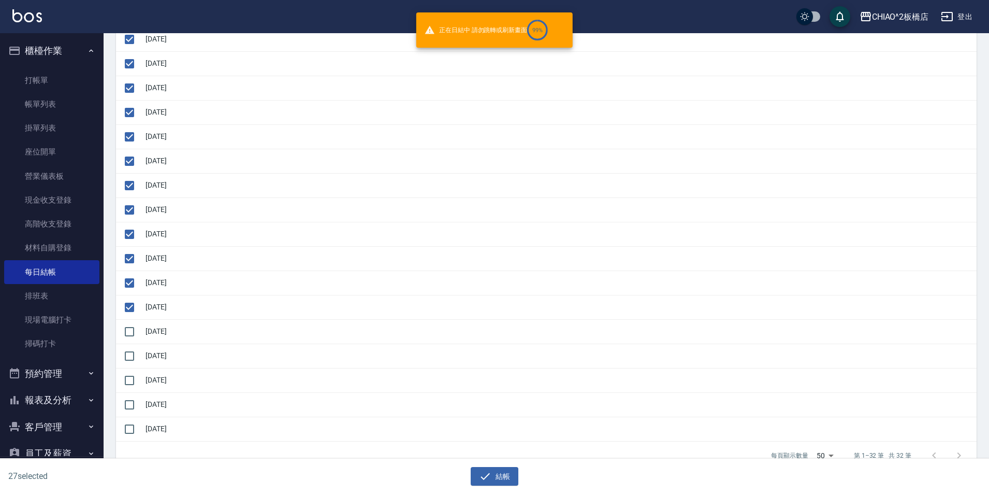
checkbox input "false"
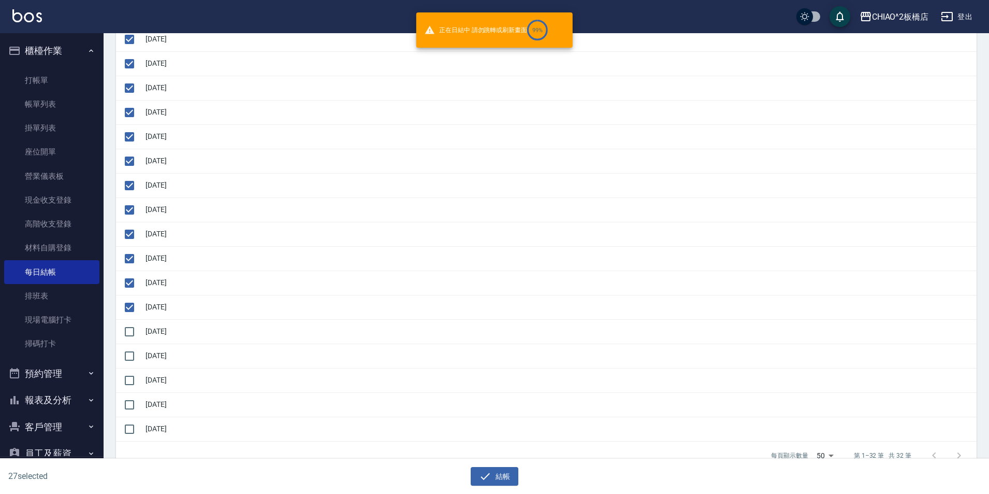
checkbox input "false"
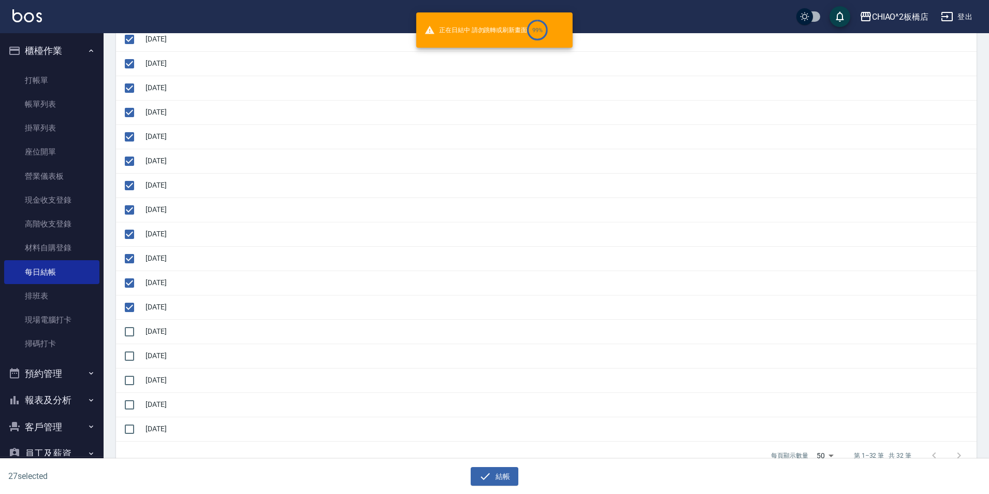
checkbox input "false"
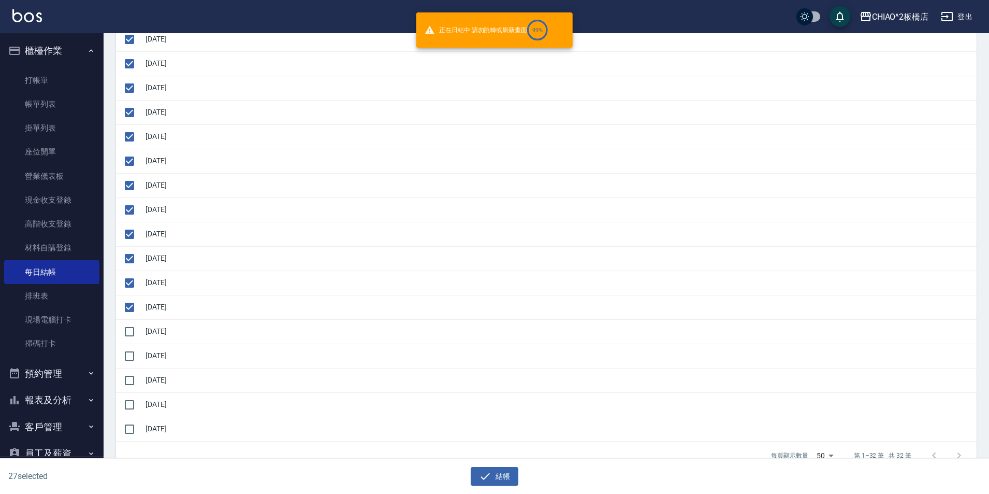
checkbox input "false"
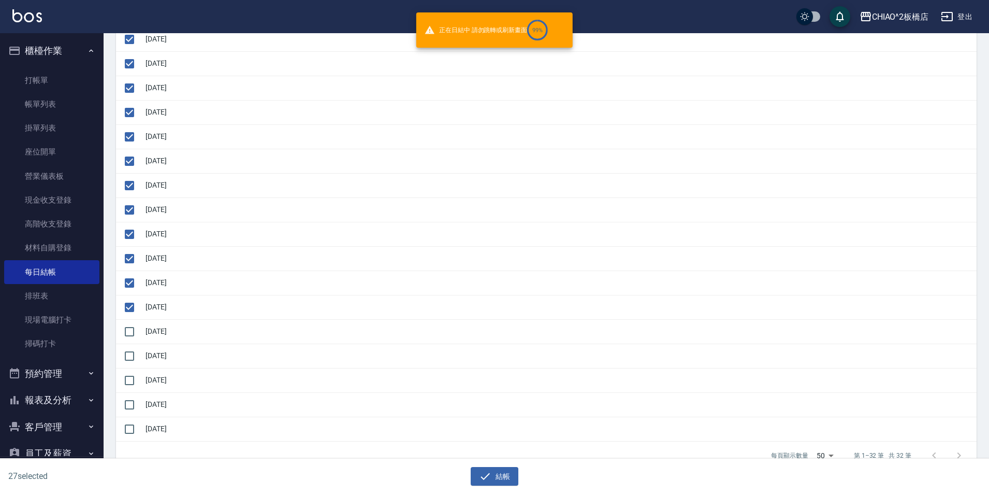
checkbox input "false"
